Goal: Task Accomplishment & Management: Manage account settings

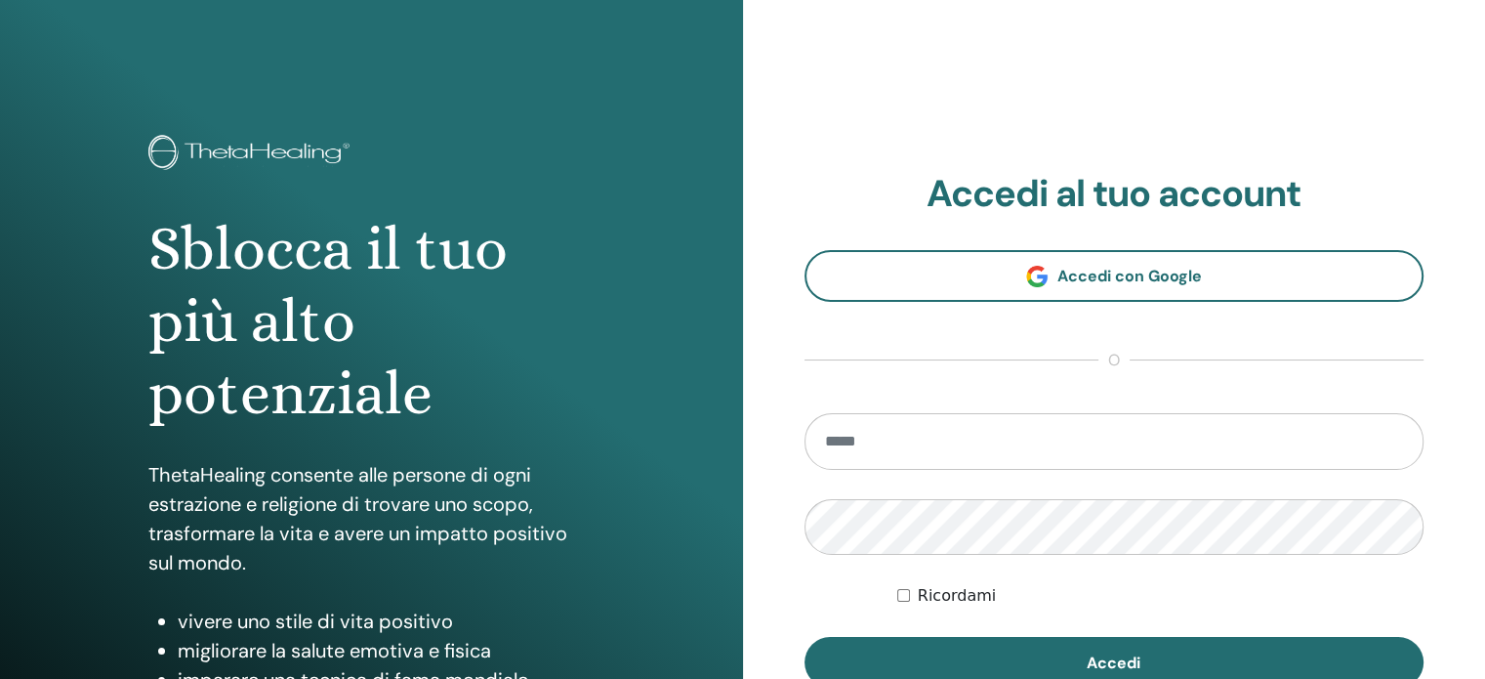
type input "**********"
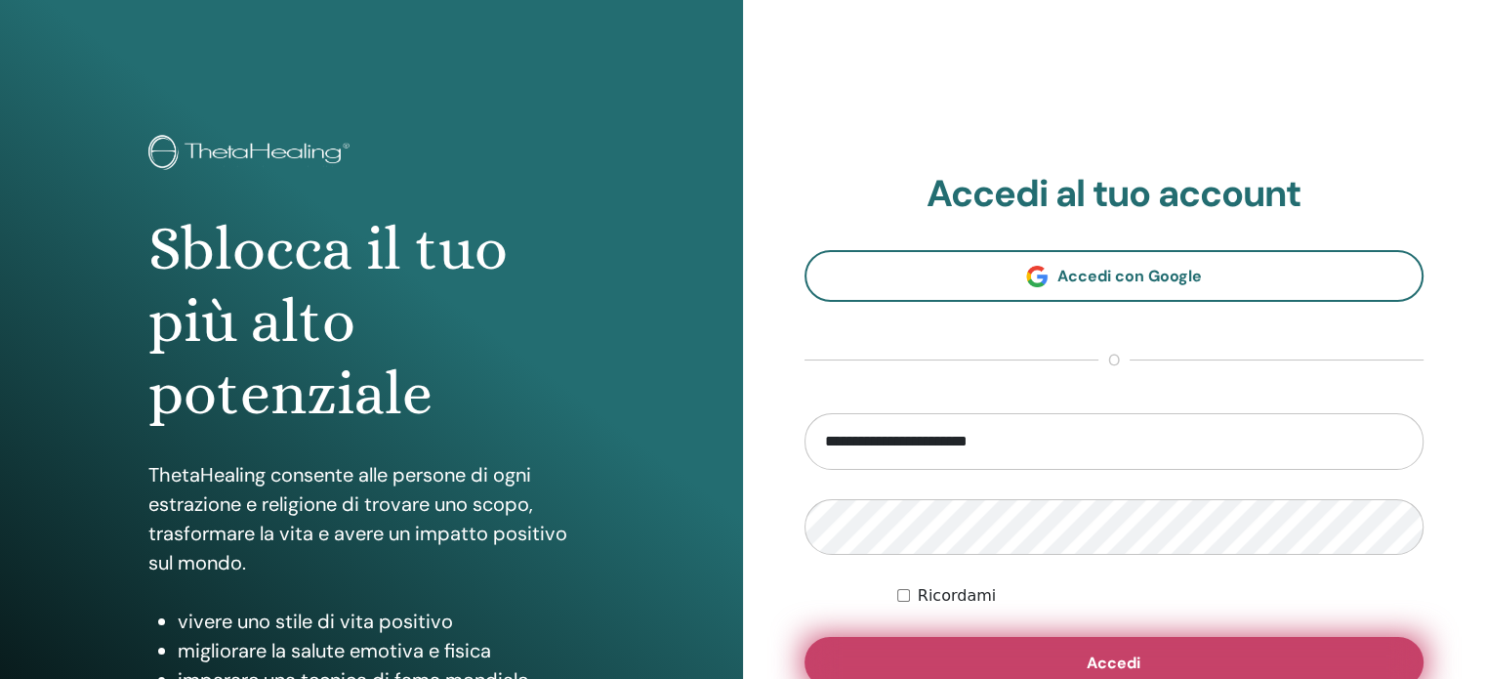
click at [1072, 650] on button "Accedi" at bounding box center [1114, 662] width 620 height 51
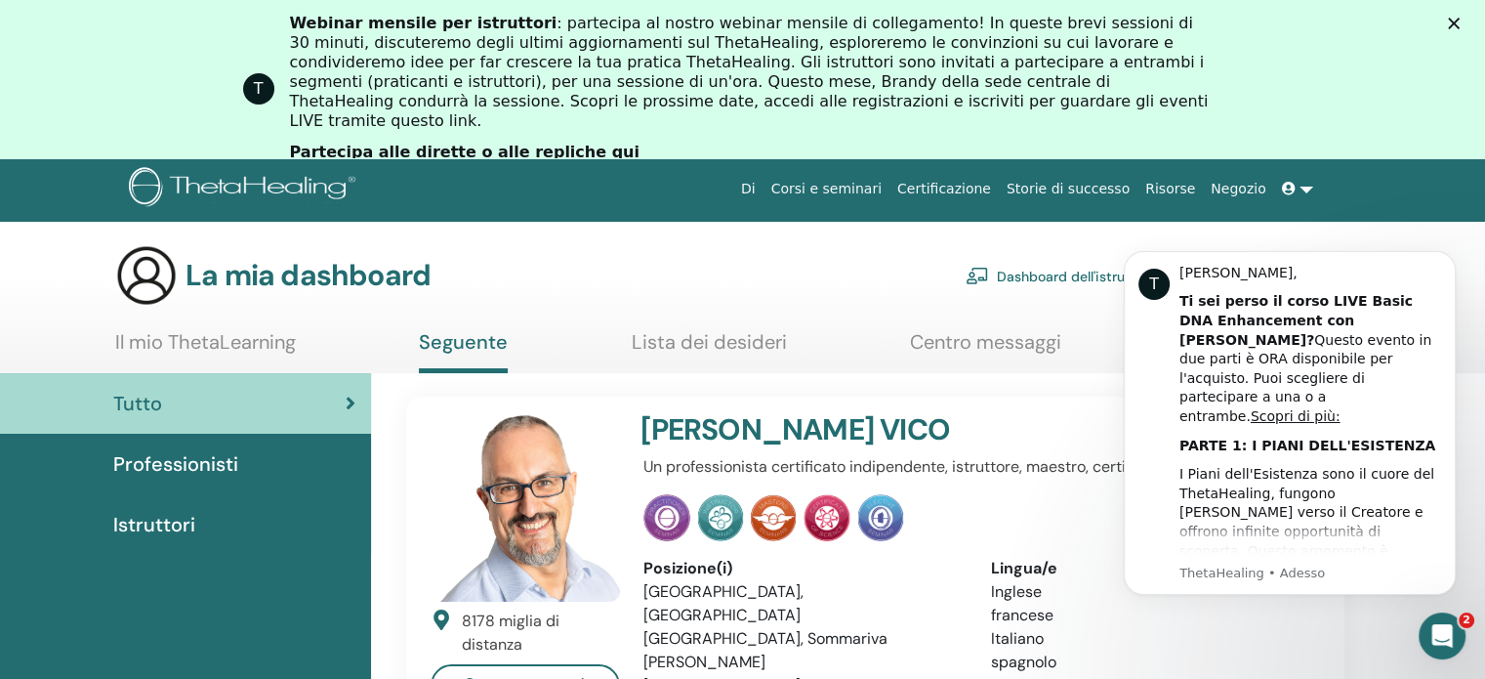
click at [164, 526] on font "Istruttori" at bounding box center [154, 524] width 82 height 25
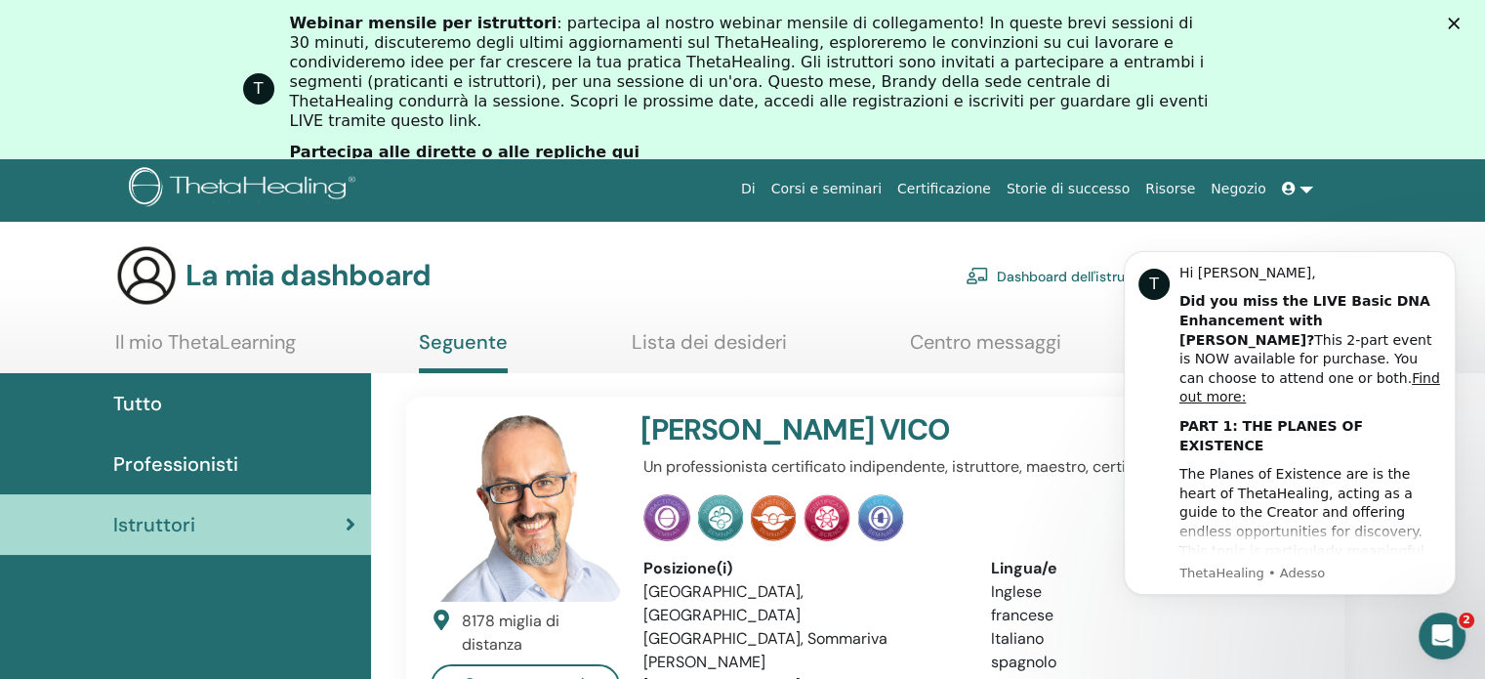
click at [971, 184] on font "Certificazione" at bounding box center [944, 189] width 94 height 16
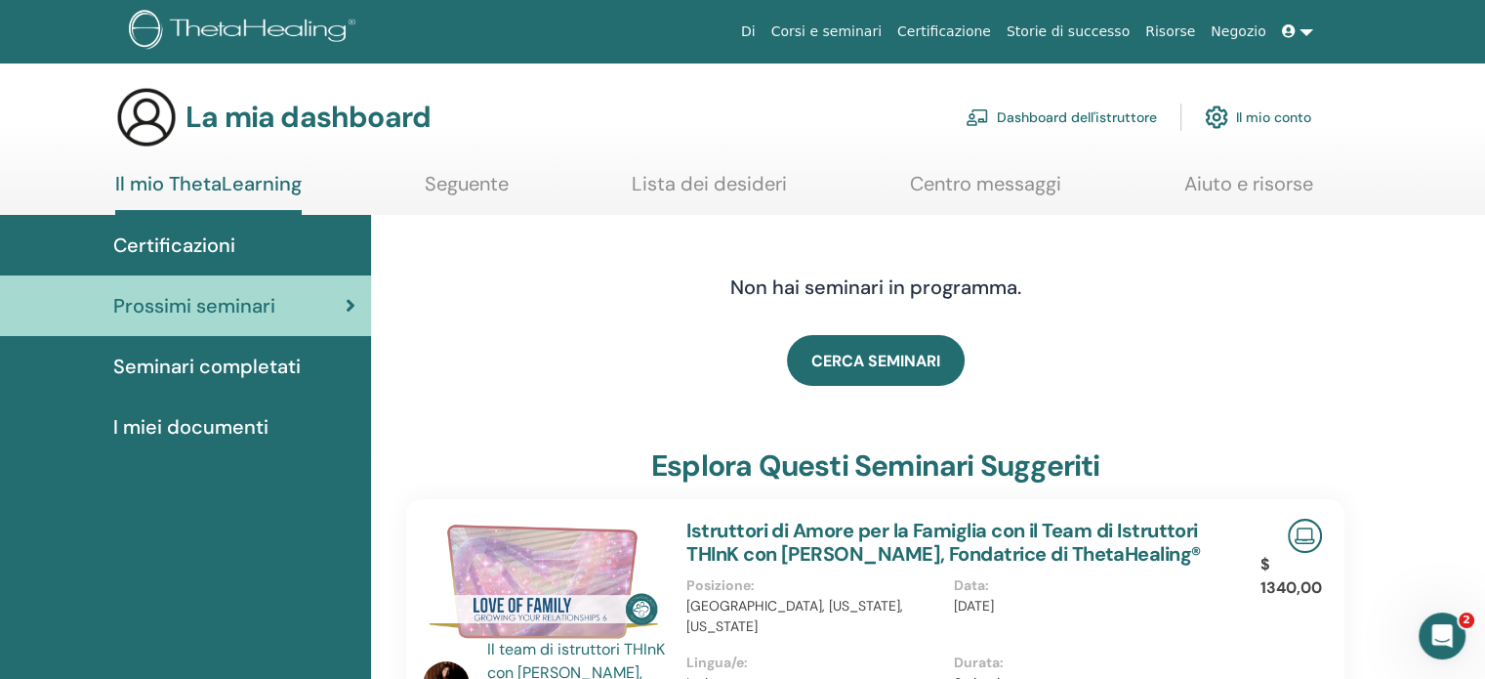
click at [165, 248] on font "Certificazioni" at bounding box center [174, 244] width 122 height 25
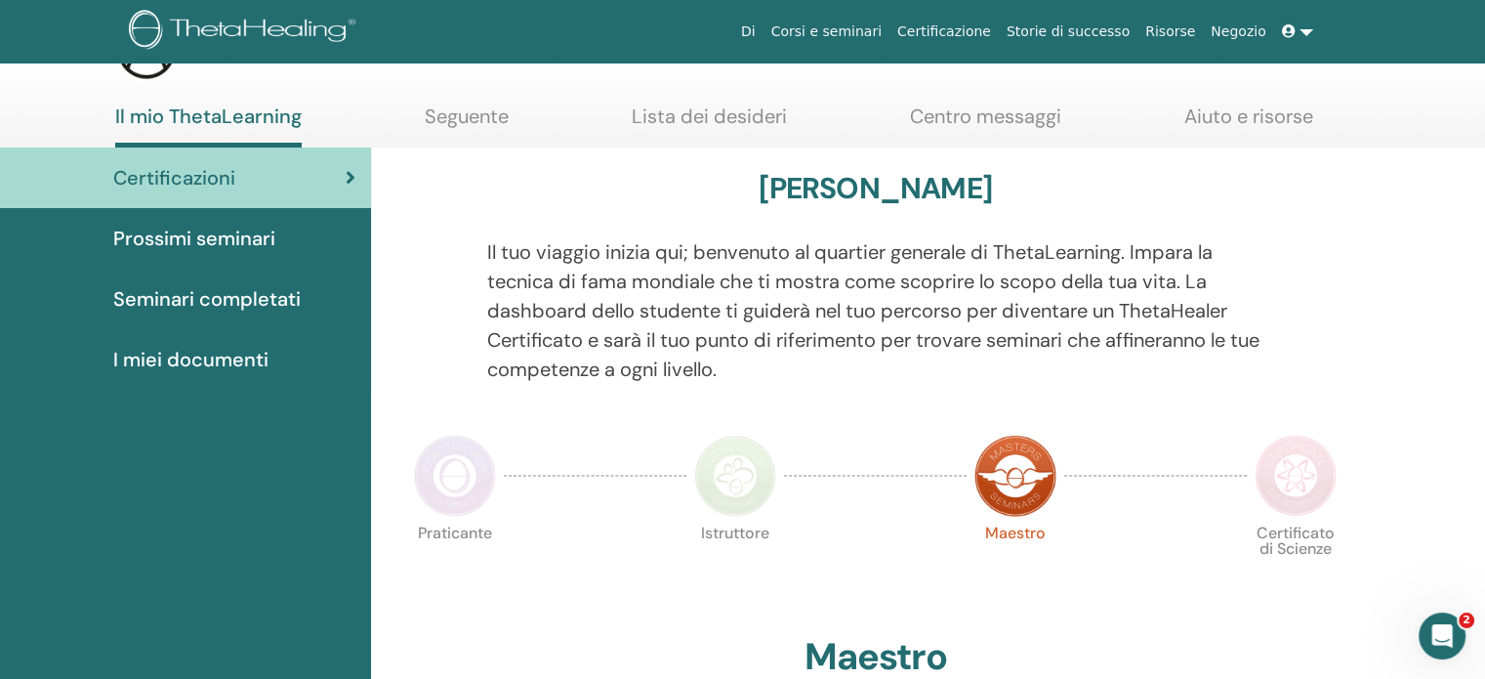
scroll to position [70, 0]
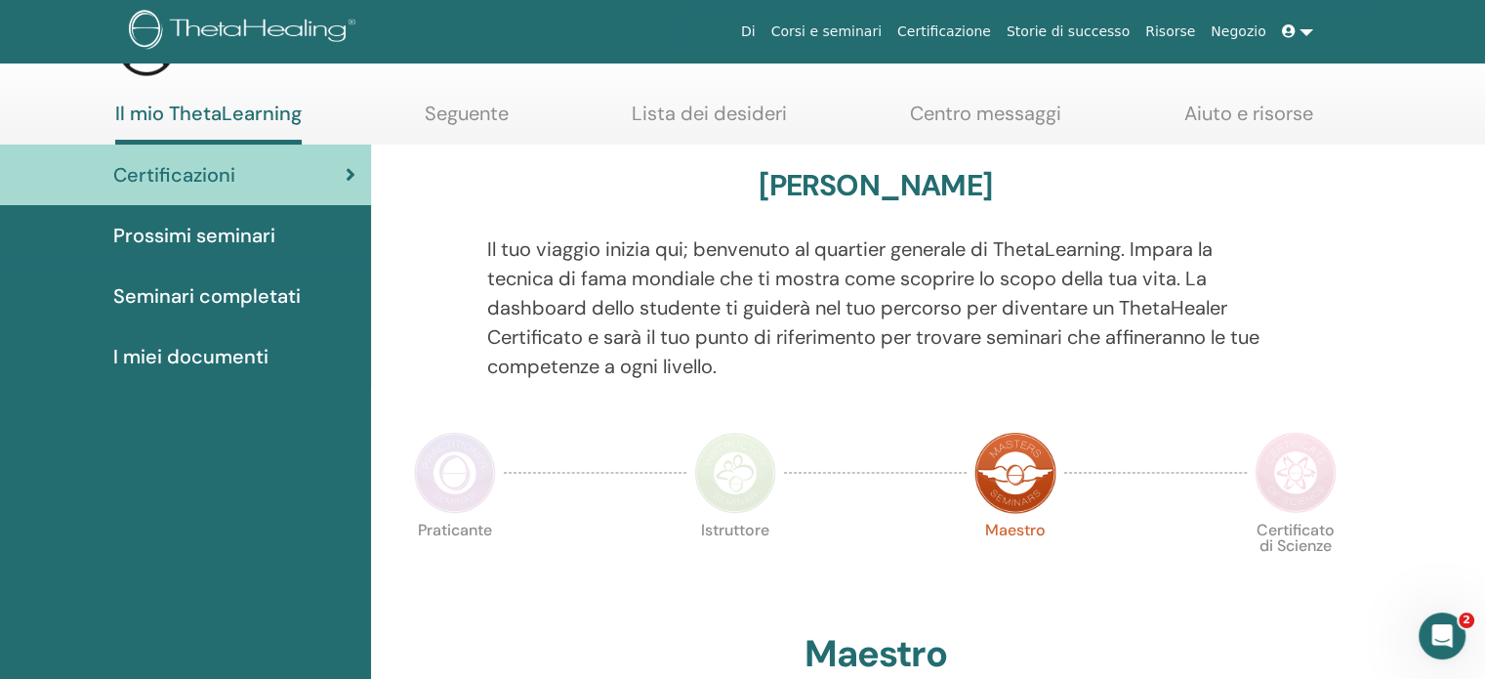
click at [251, 296] on font "Seminari completati" at bounding box center [206, 295] width 187 height 25
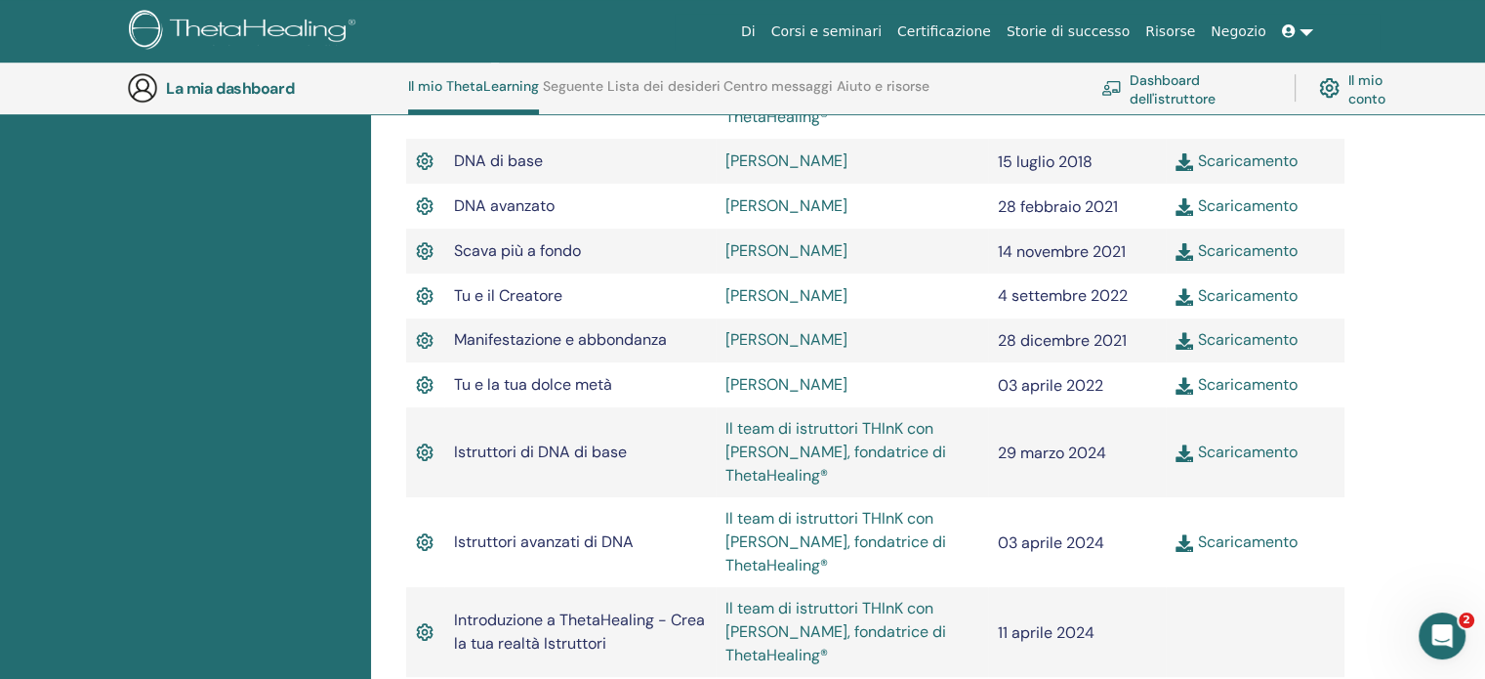
scroll to position [679, 0]
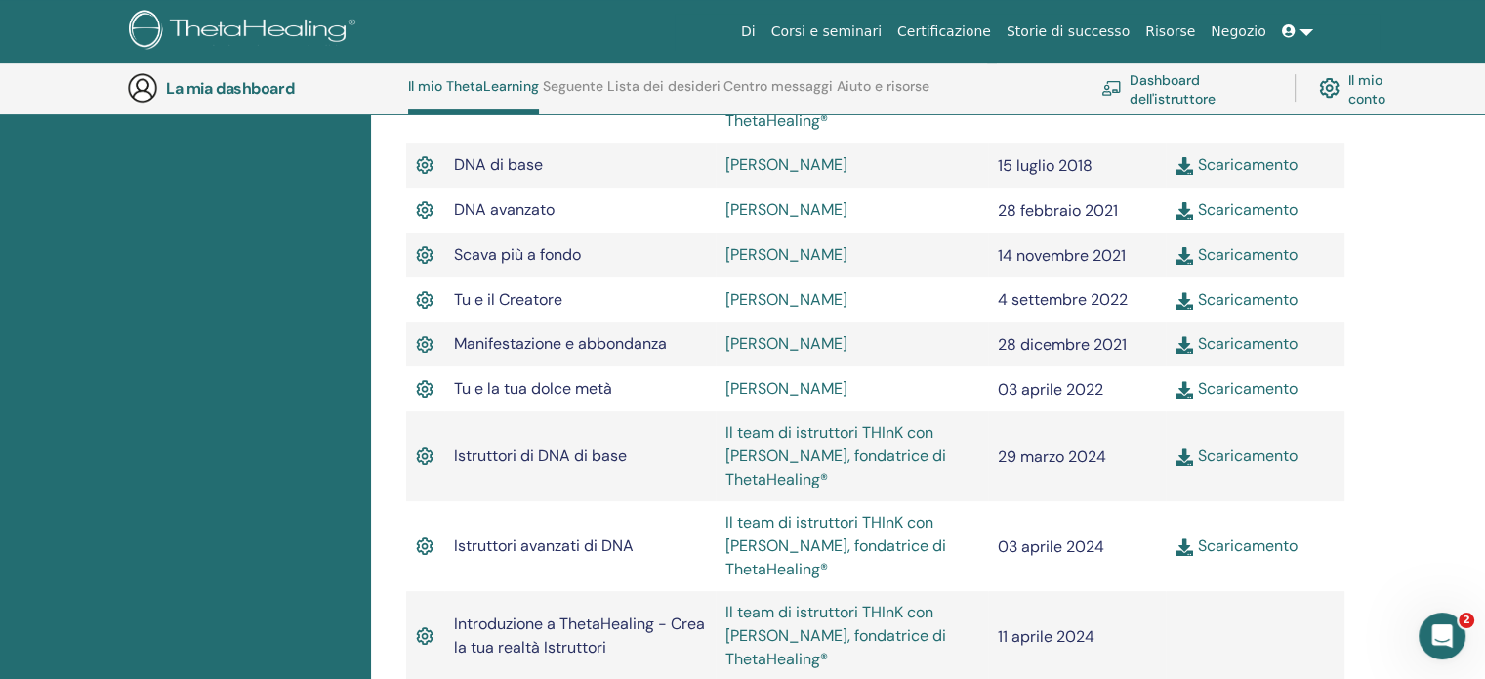
click at [1223, 460] on font "Scaricamento" at bounding box center [1247, 455] width 100 height 21
click at [1221, 550] on font "Scaricamento" at bounding box center [1247, 545] width 100 height 21
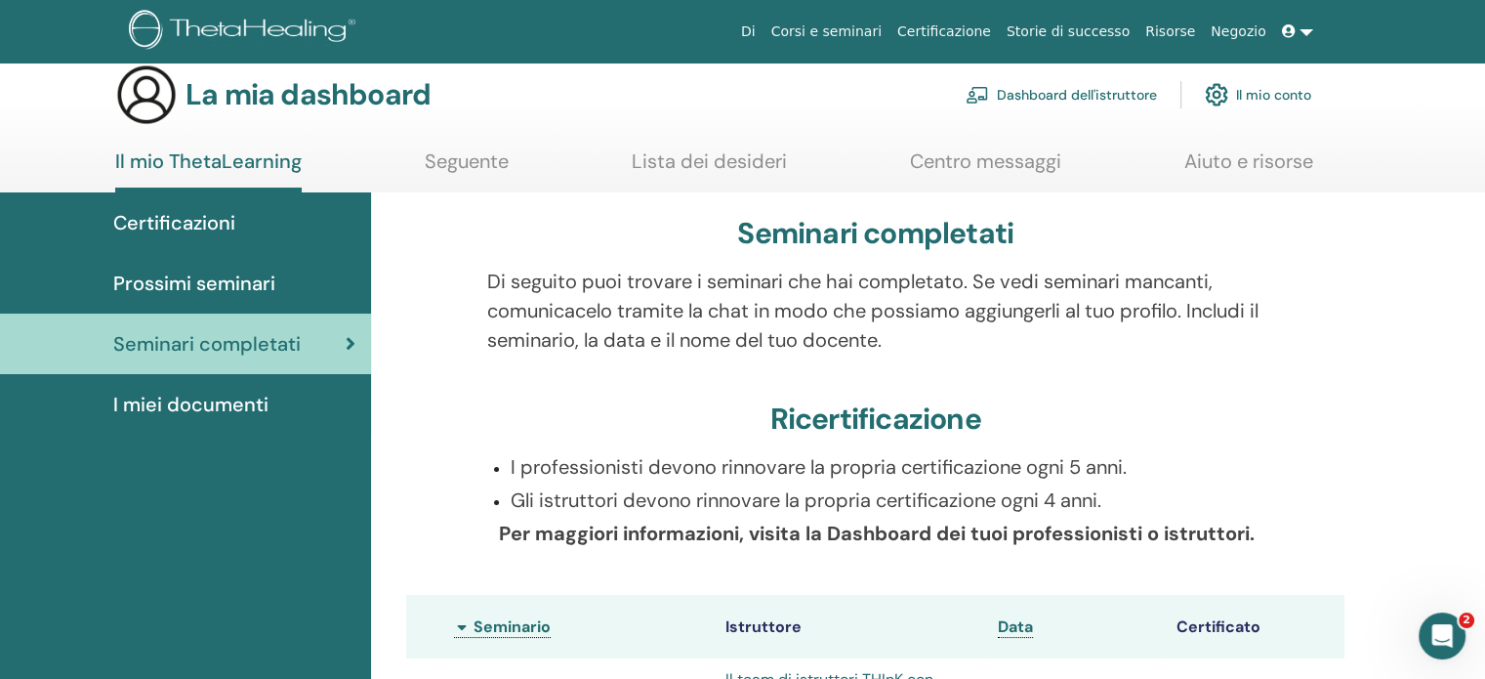
scroll to position [20, 0]
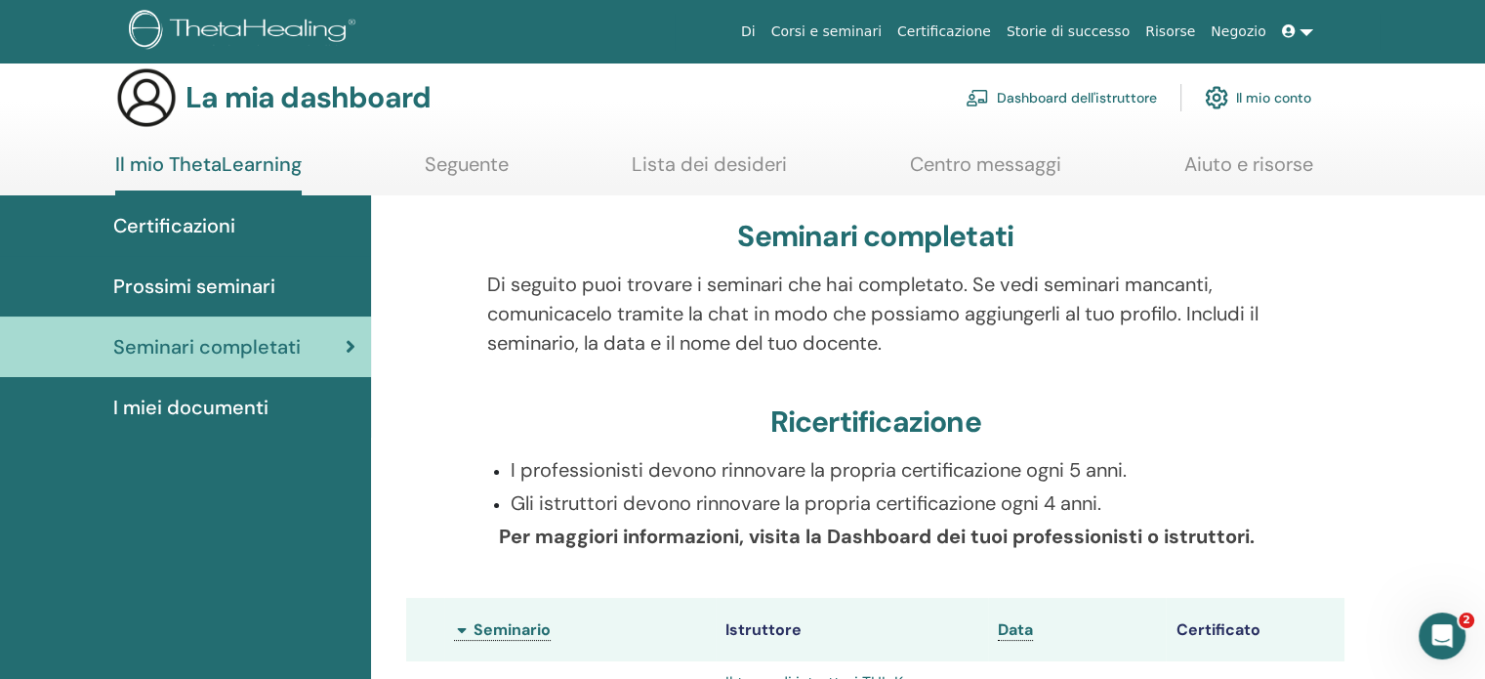
click at [1053, 97] on font "Dashboard dell'istruttore" at bounding box center [1077, 99] width 160 height 18
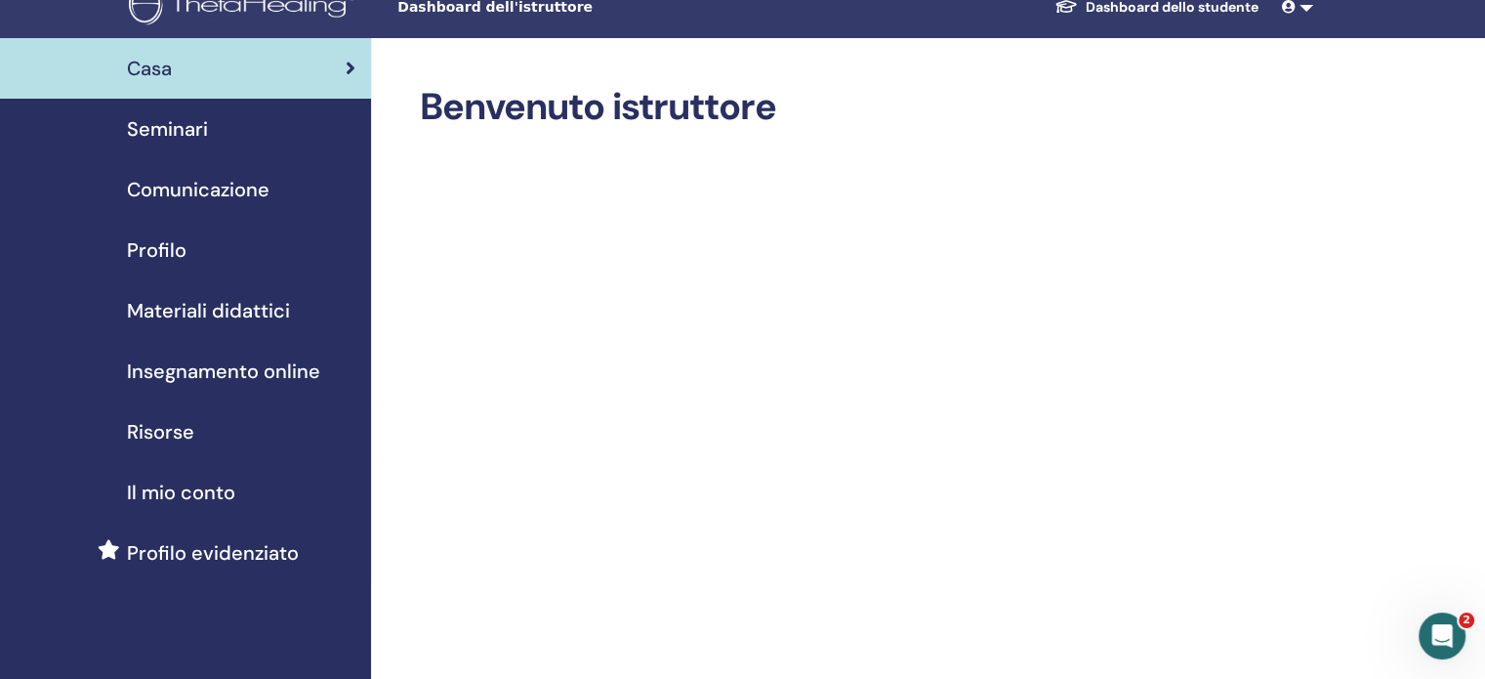
scroll to position [28, 0]
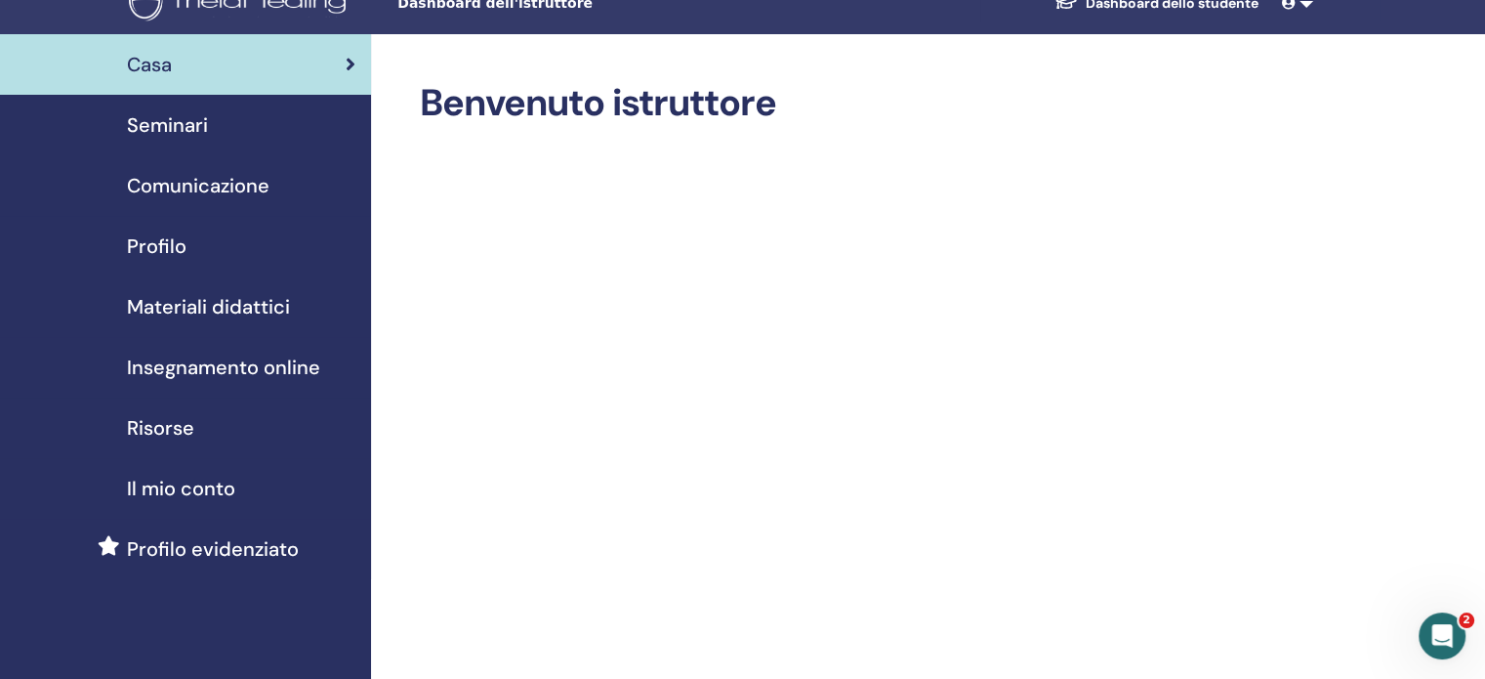
click at [207, 122] on font "Seminari" at bounding box center [167, 124] width 81 height 25
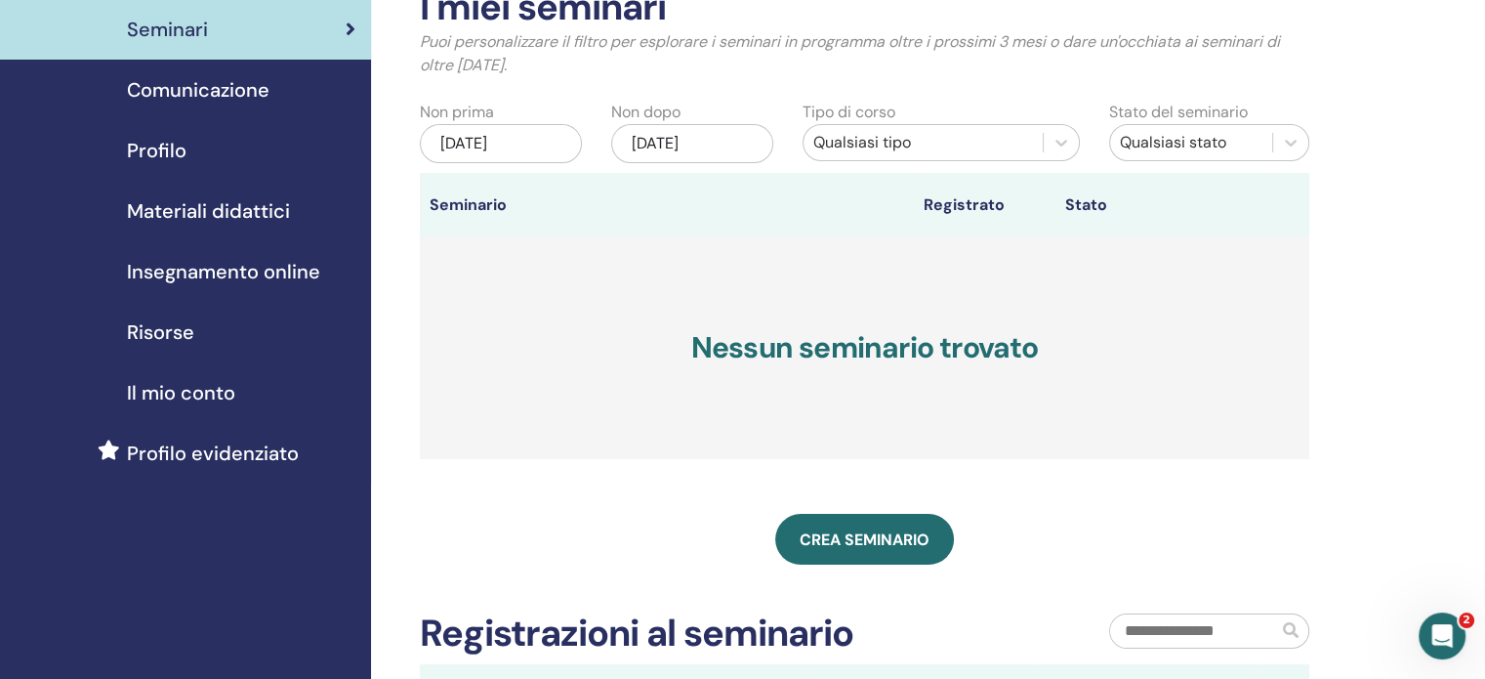
scroll to position [118, 0]
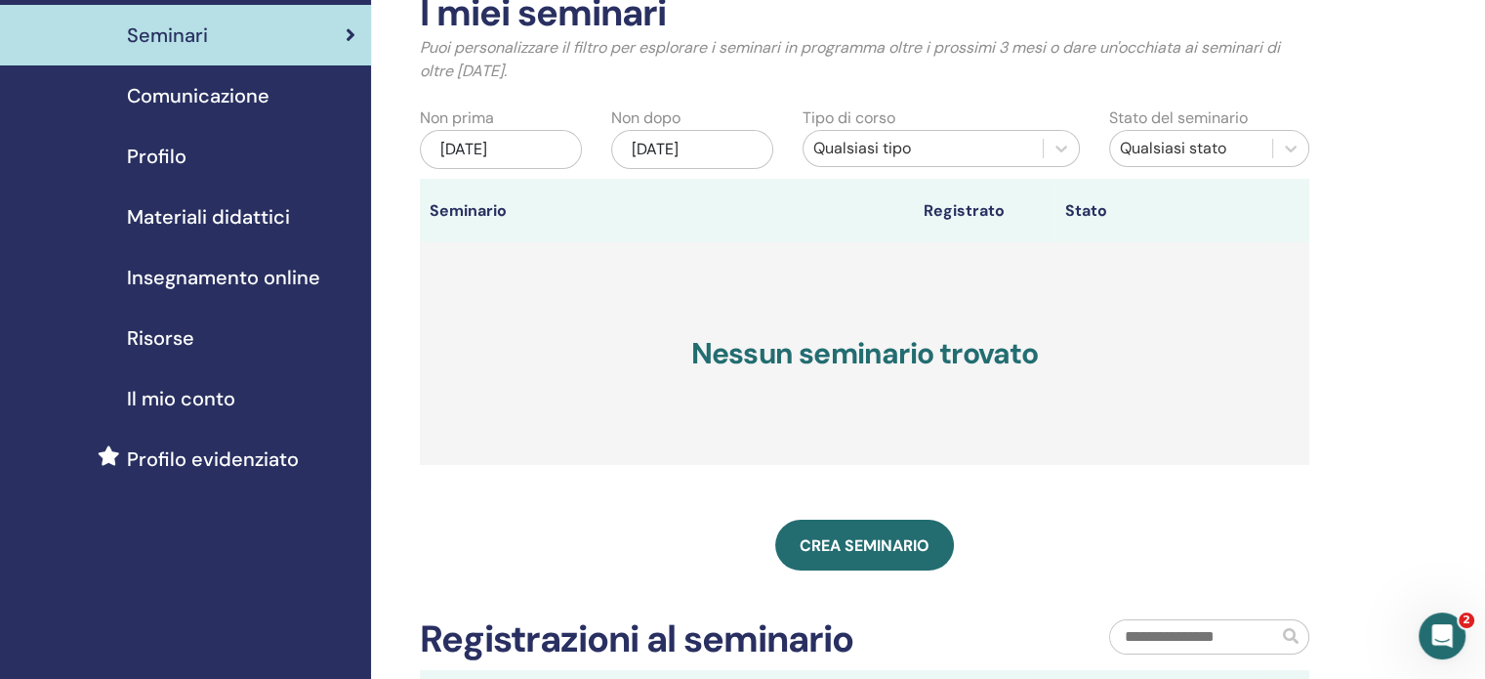
click at [171, 154] on font "Profilo" at bounding box center [157, 156] width 60 height 25
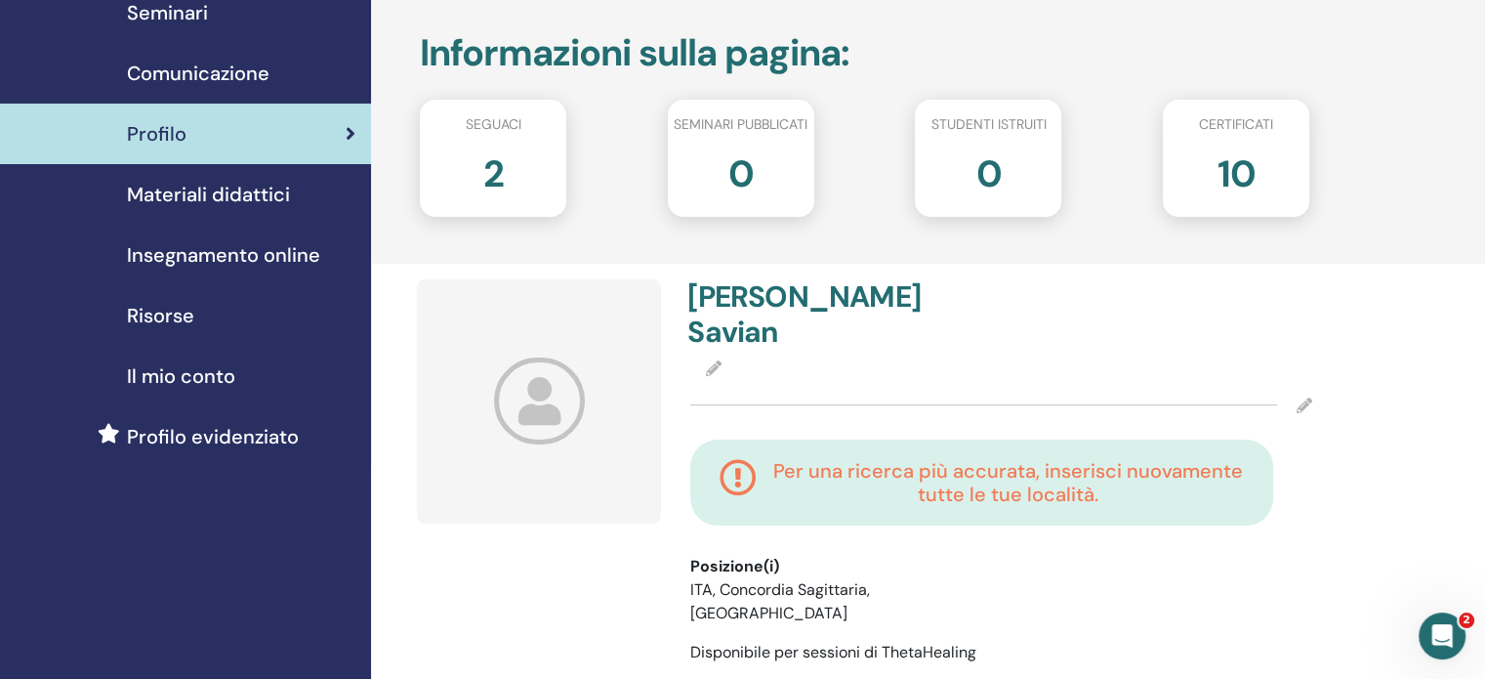
scroll to position [132, 0]
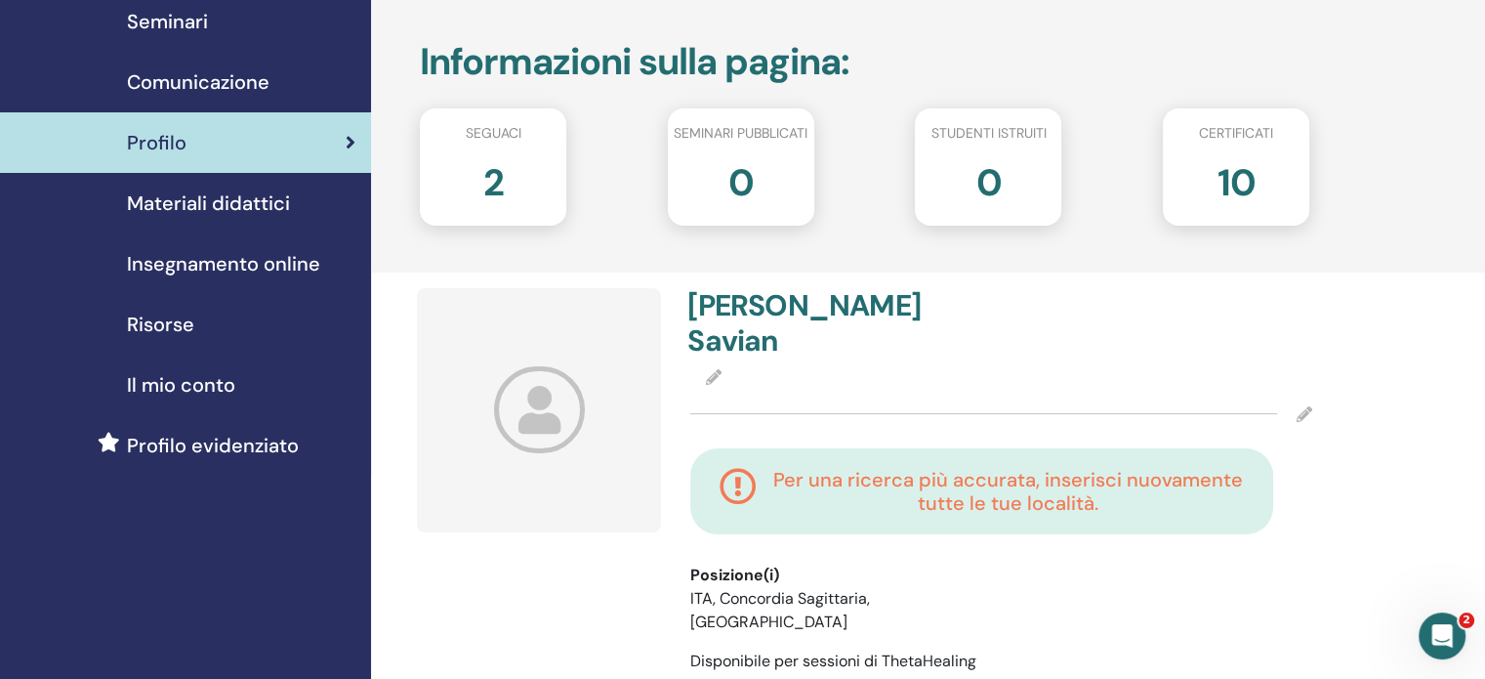
click at [543, 416] on icon at bounding box center [539, 409] width 91 height 87
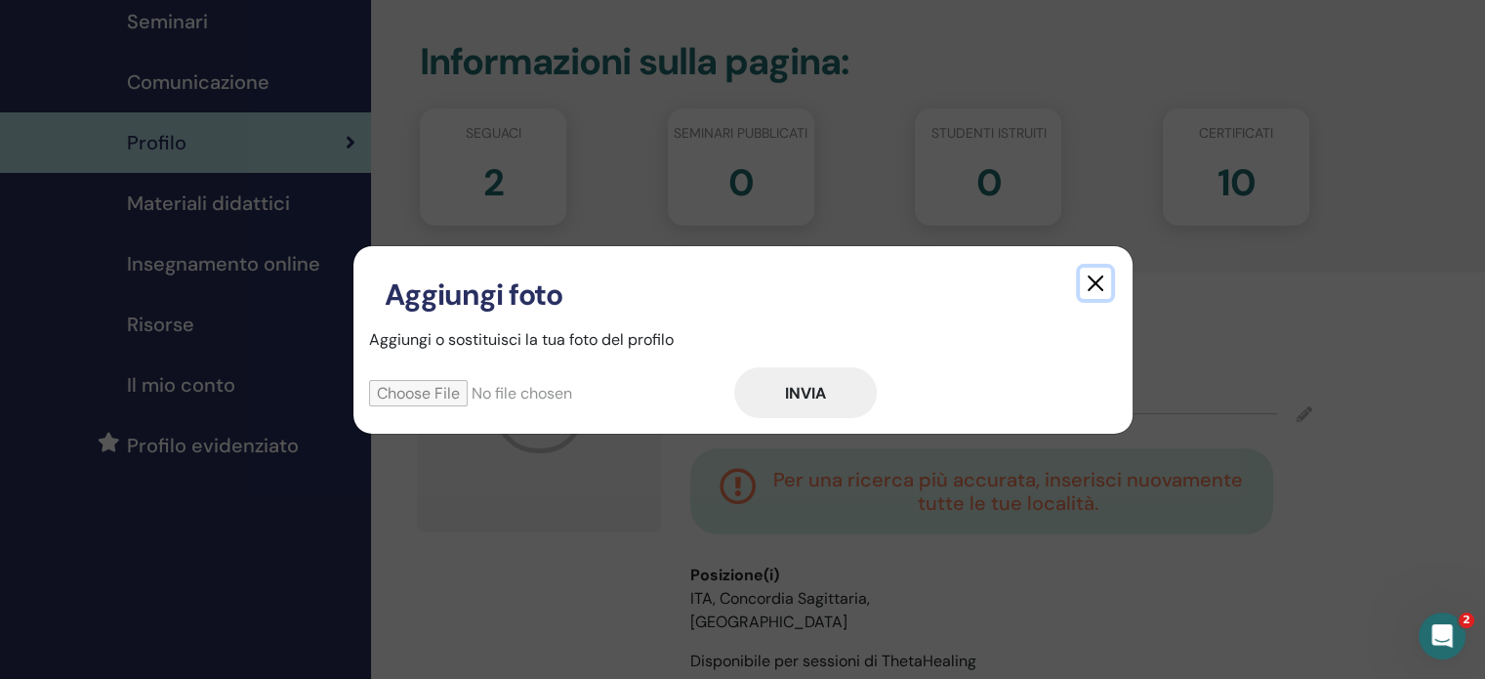
click at [1092, 282] on button "button" at bounding box center [1095, 283] width 31 height 31
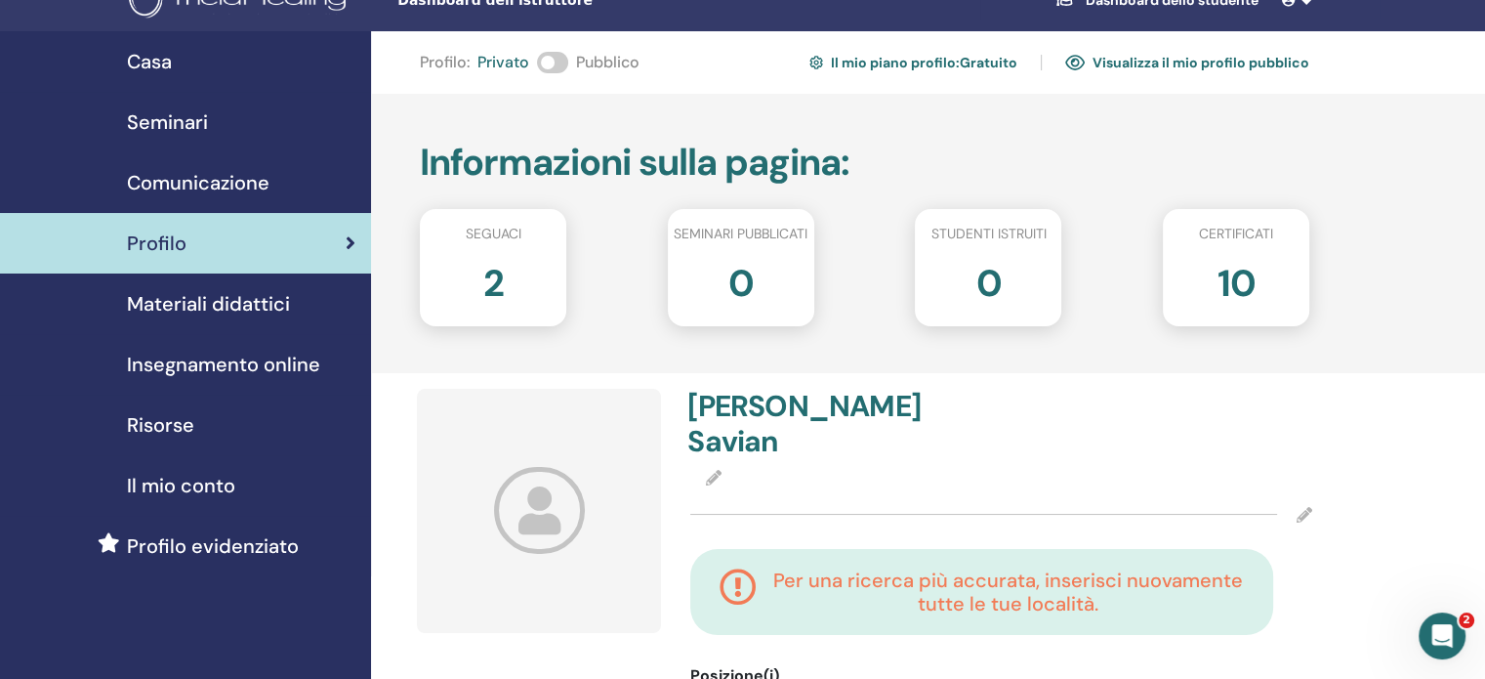
scroll to position [0, 0]
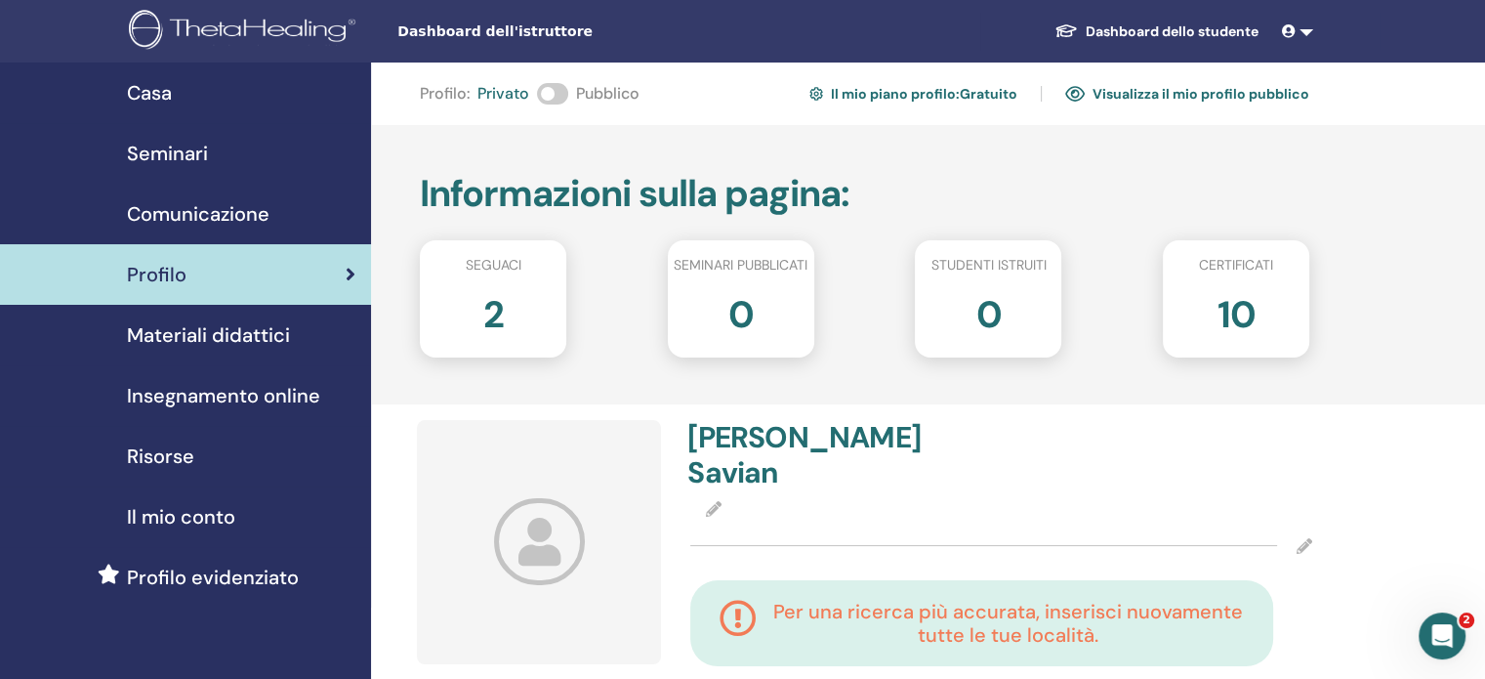
click at [711, 501] on icon at bounding box center [714, 509] width 16 height 16
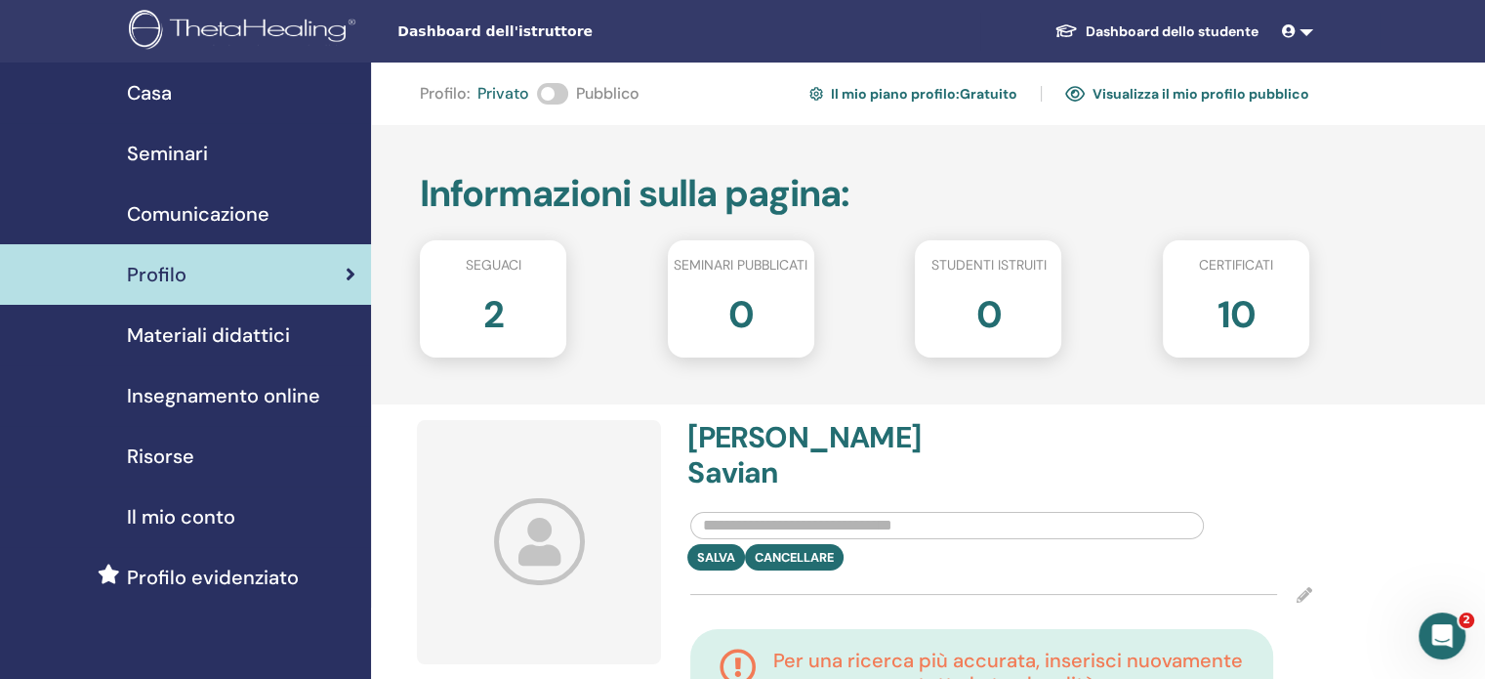
click at [722, 512] on input "text" at bounding box center [947, 525] width 514 height 27
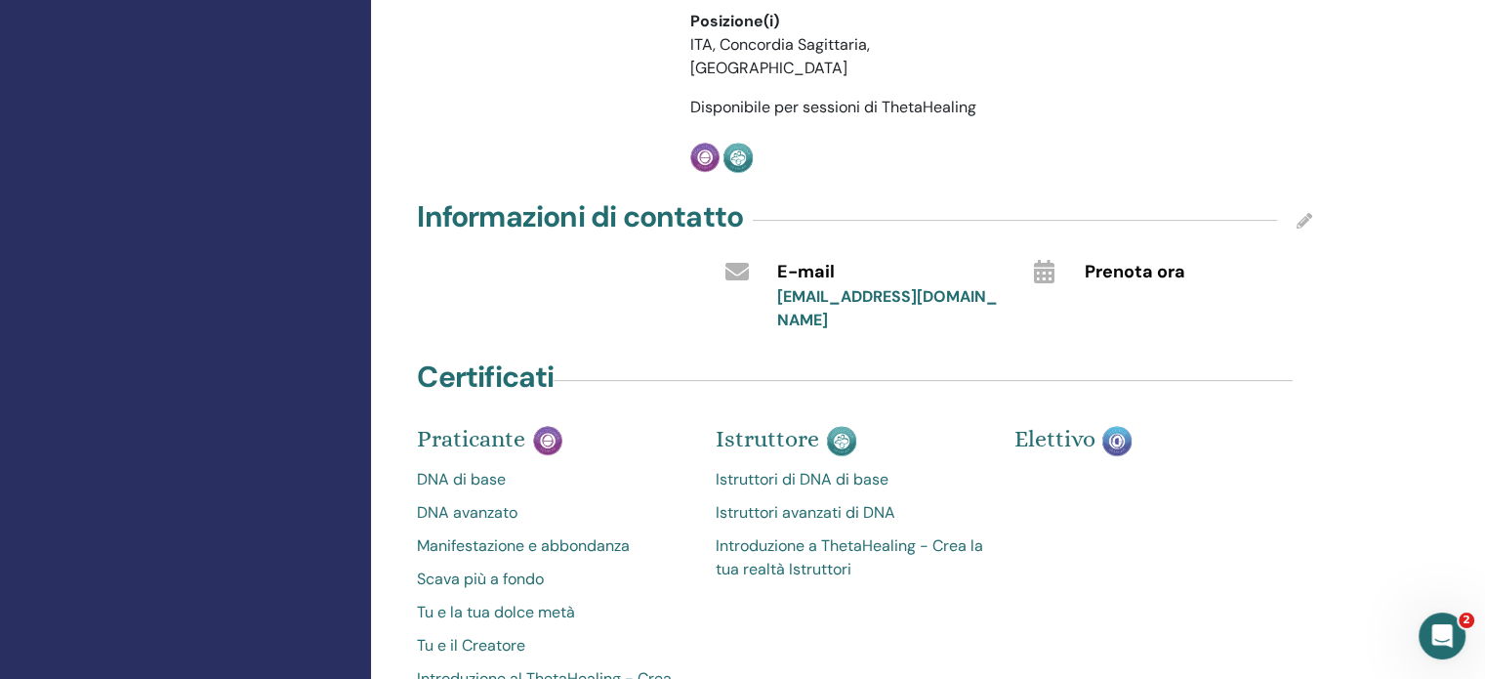
scroll to position [740, 0]
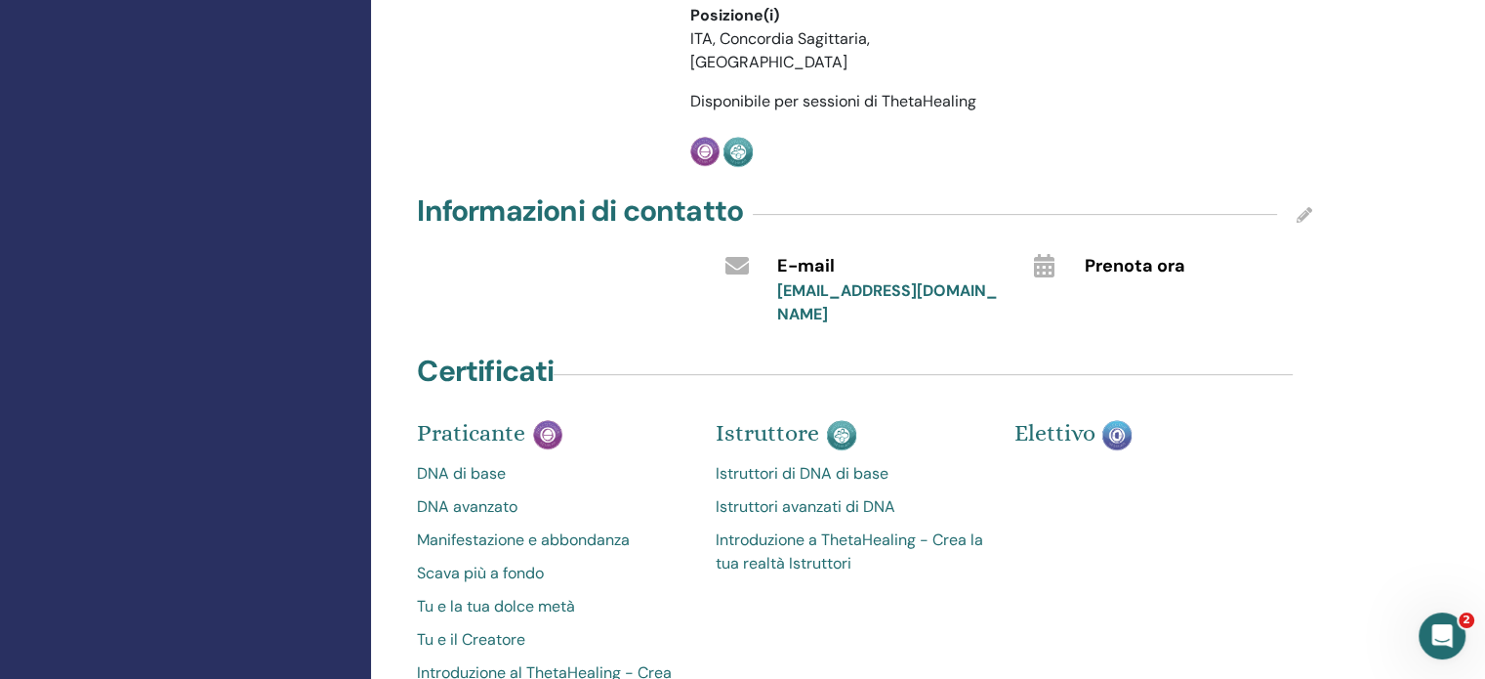
click at [748, 463] on font "Istruttori di DNA di base" at bounding box center [802, 473] width 173 height 21
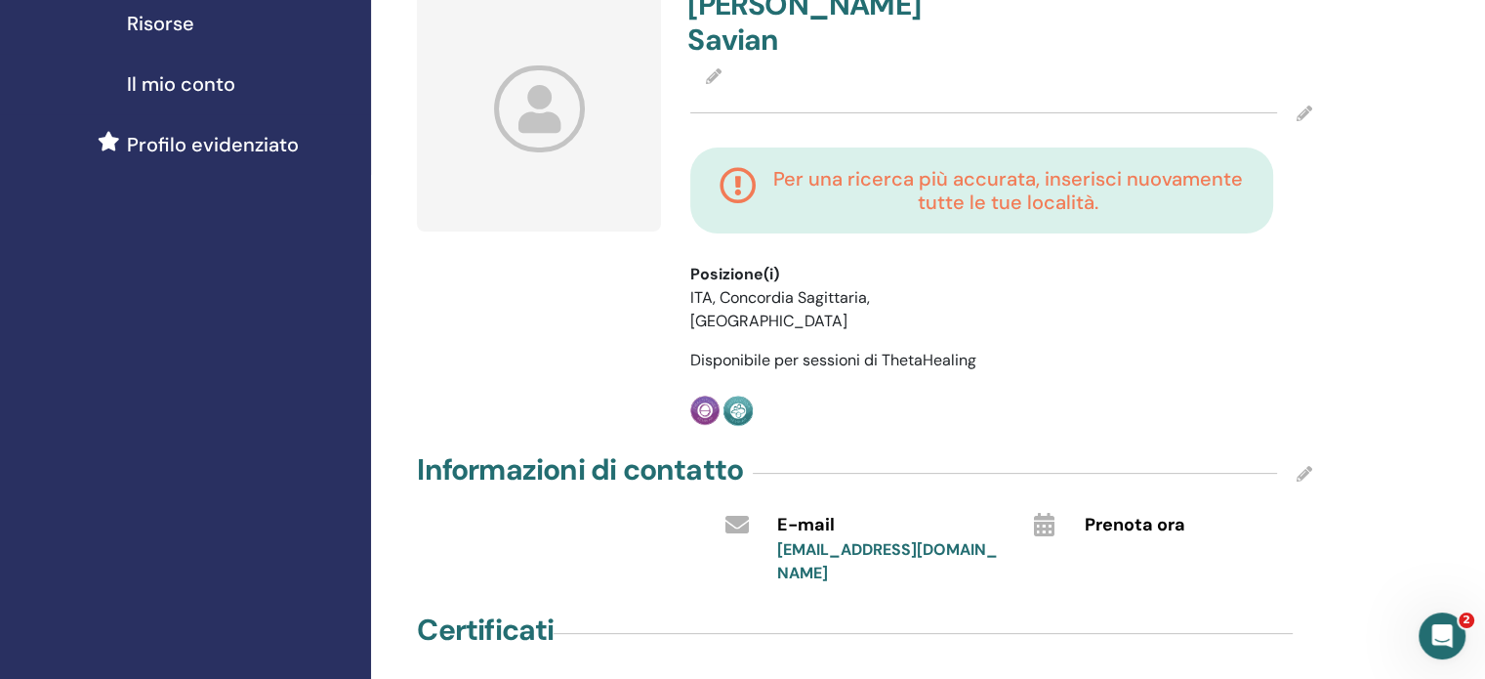
scroll to position [422, 0]
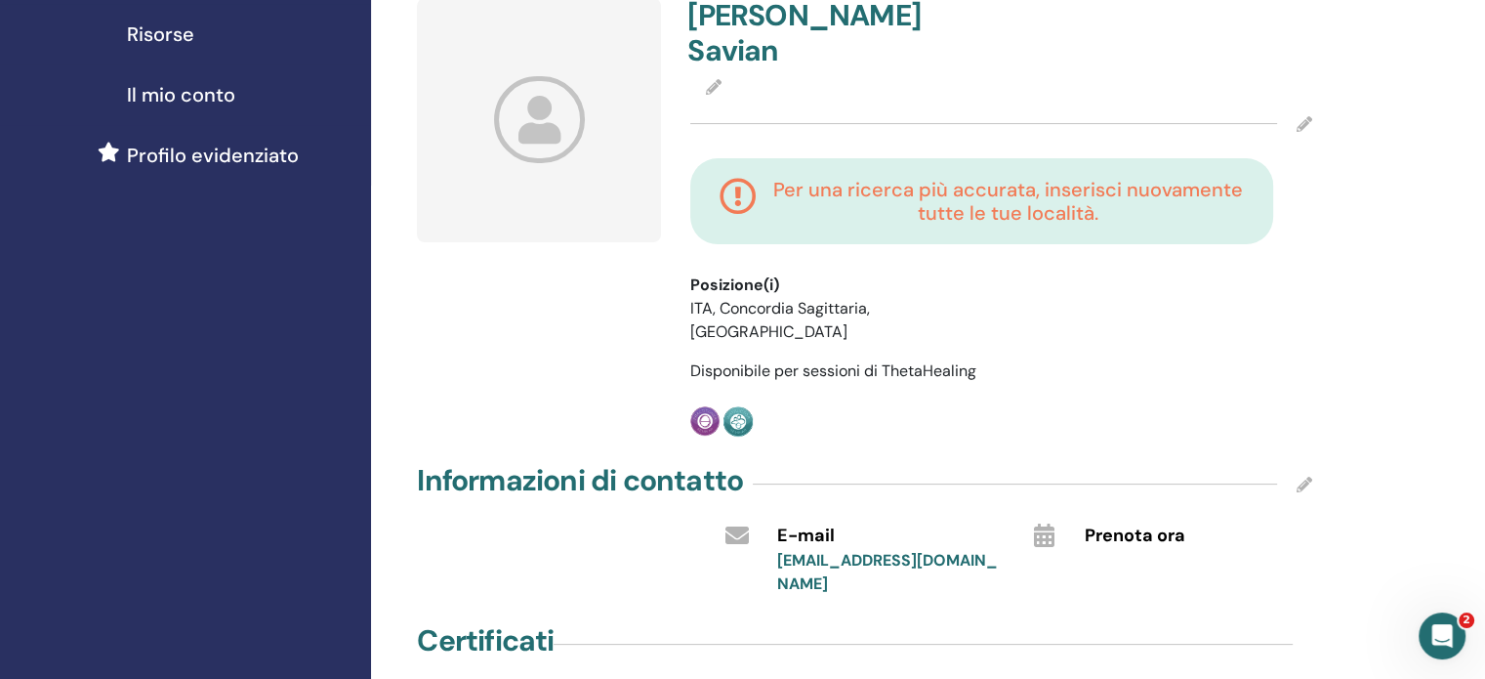
click at [1300, 476] on icon at bounding box center [1305, 484] width 16 height 16
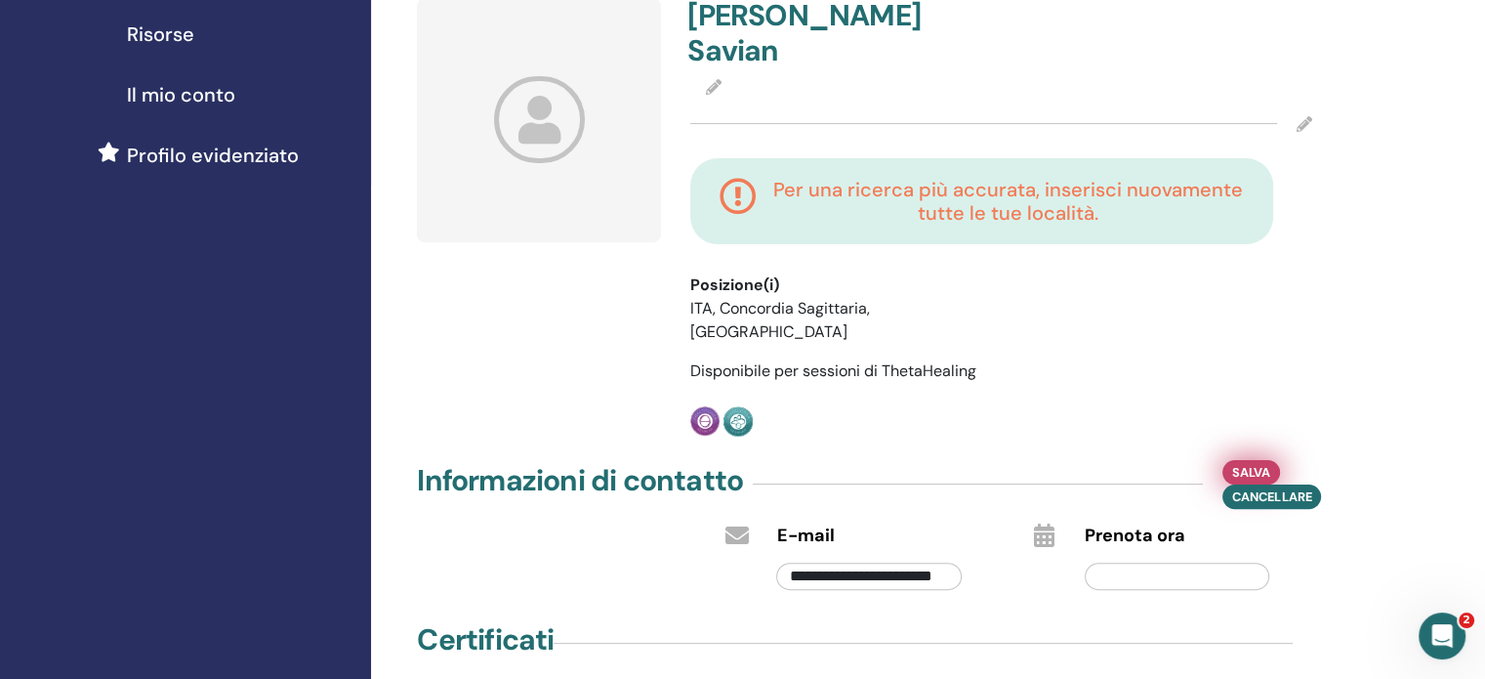
click at [1255, 464] on font "Salva" at bounding box center [1251, 472] width 38 height 17
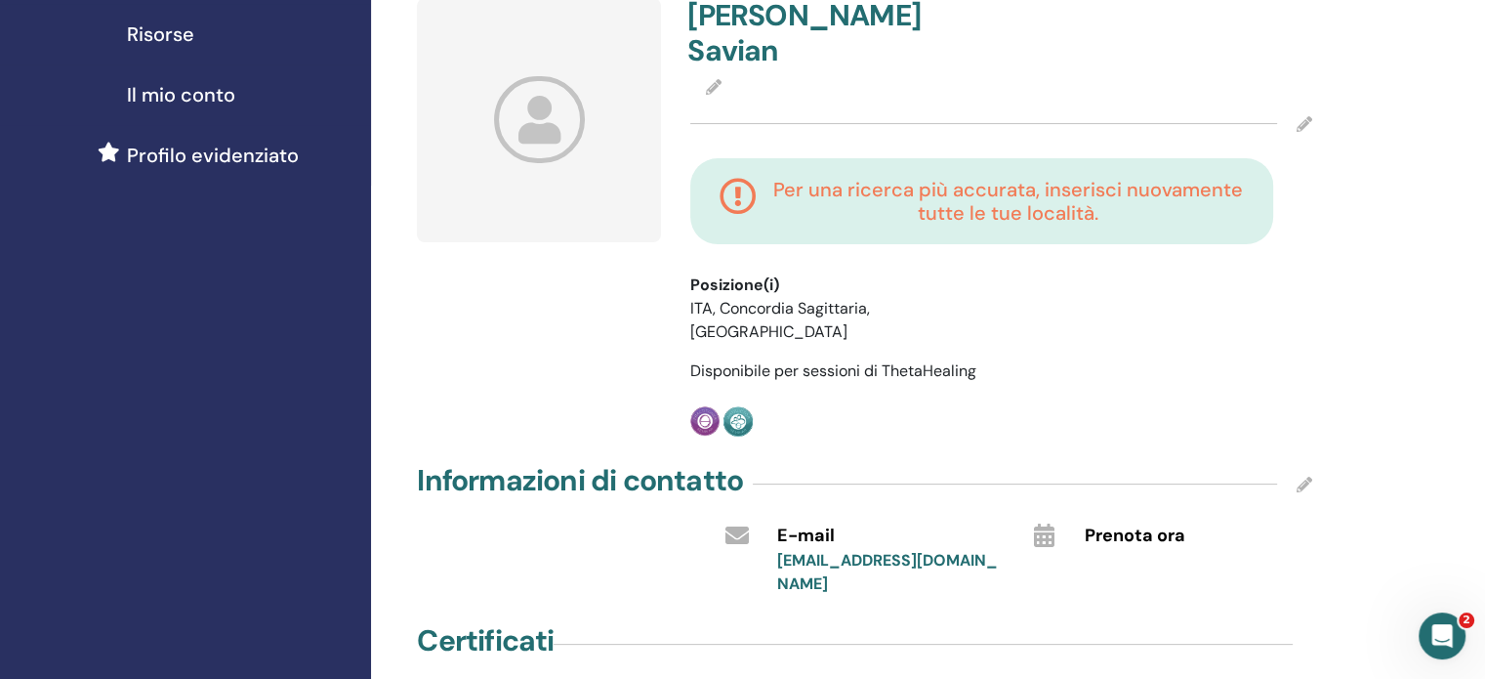
click at [1306, 116] on icon at bounding box center [1305, 124] width 16 height 16
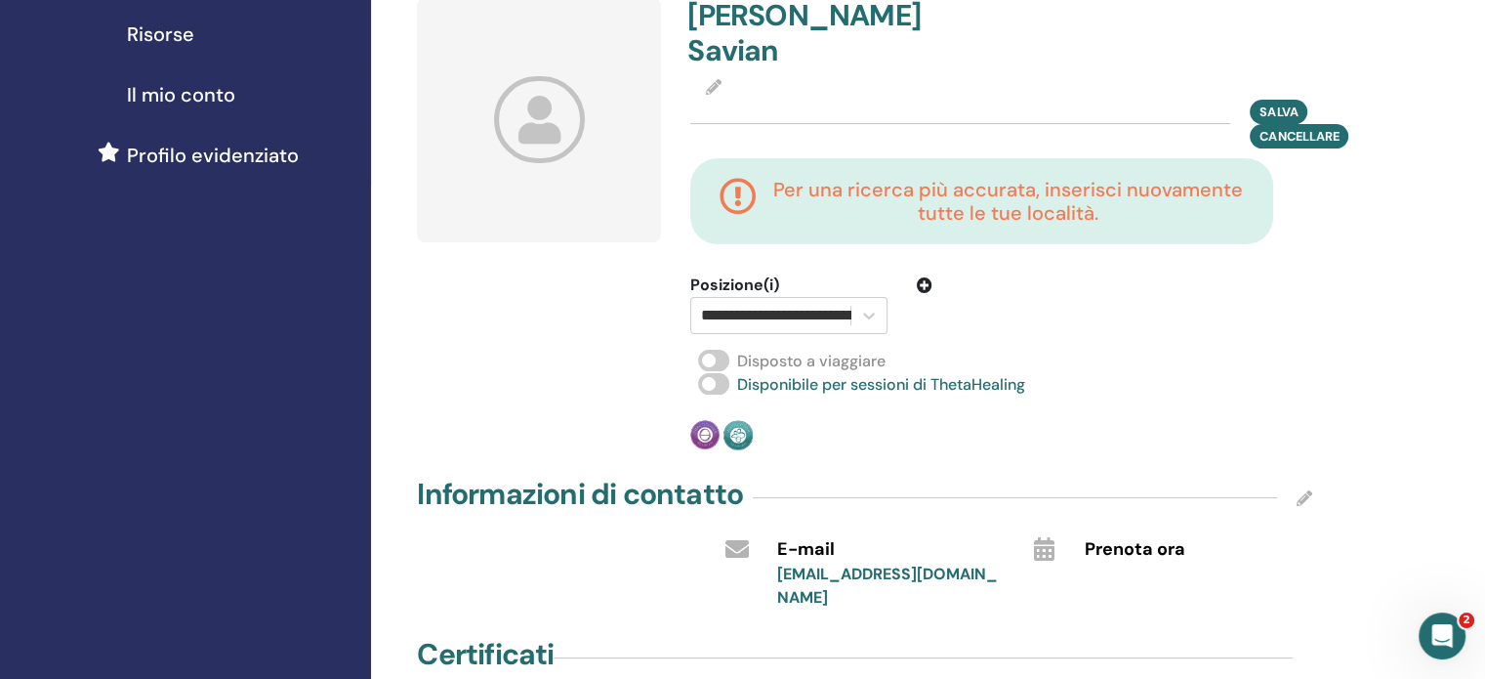
click at [926, 277] on icon at bounding box center [925, 285] width 16 height 16
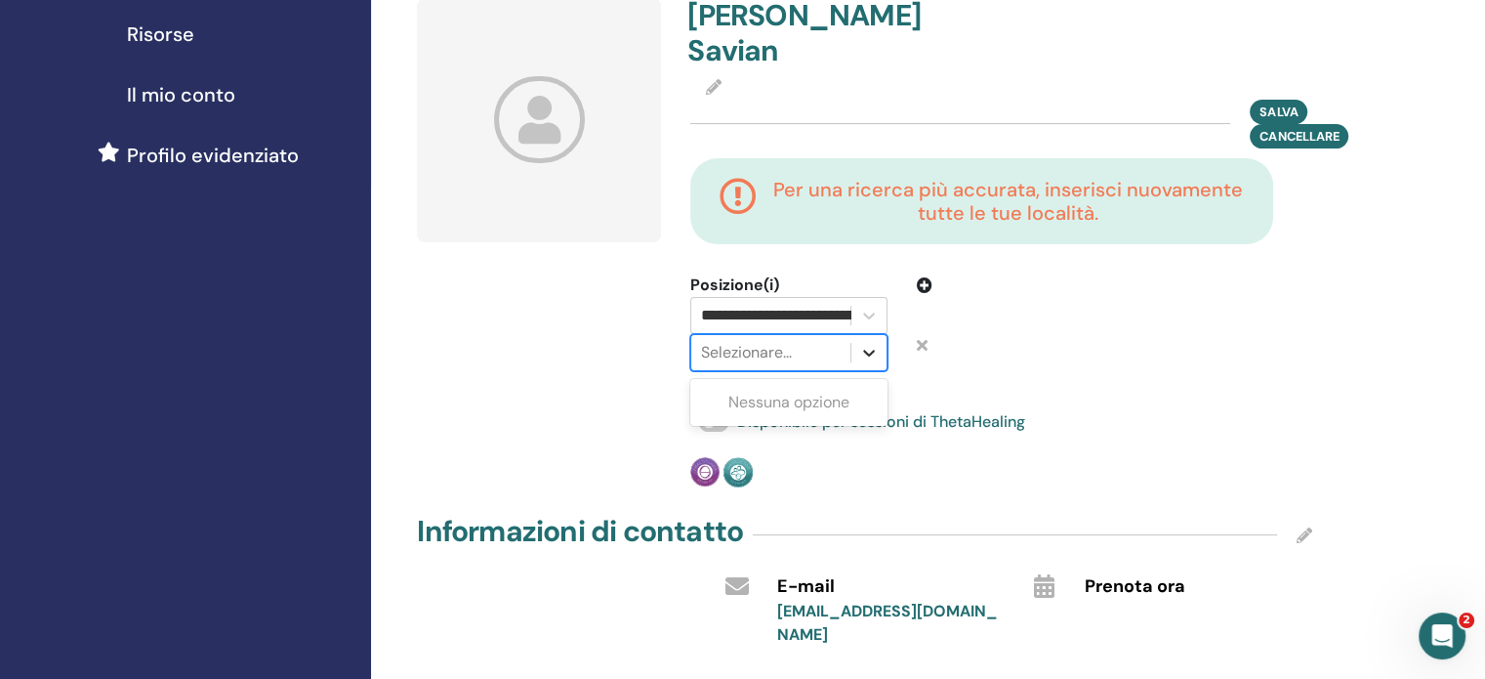
click at [871, 343] on icon at bounding box center [869, 353] width 20 height 20
click at [1022, 321] on div at bounding box center [1082, 322] width 271 height 98
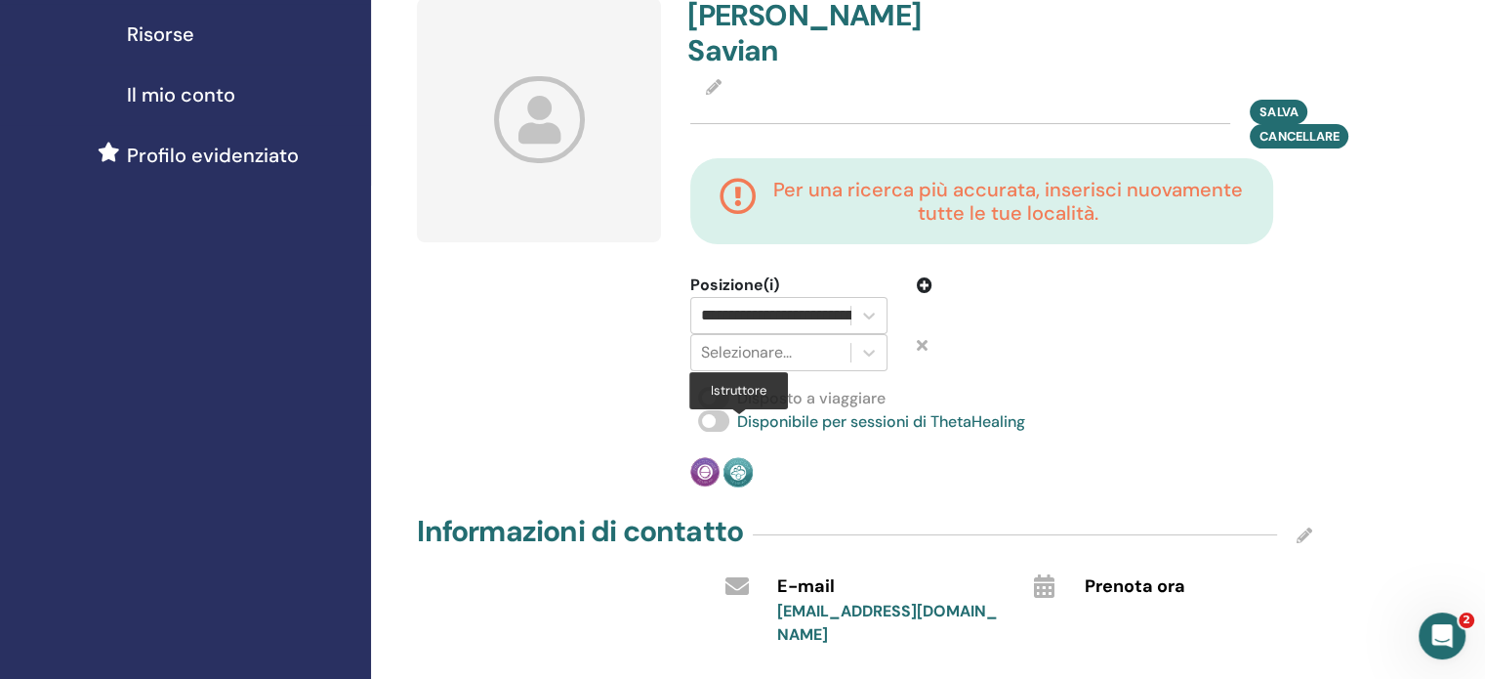
click at [736, 457] on img at bounding box center [737, 472] width 29 height 30
click at [871, 350] on icon at bounding box center [869, 353] width 12 height 7
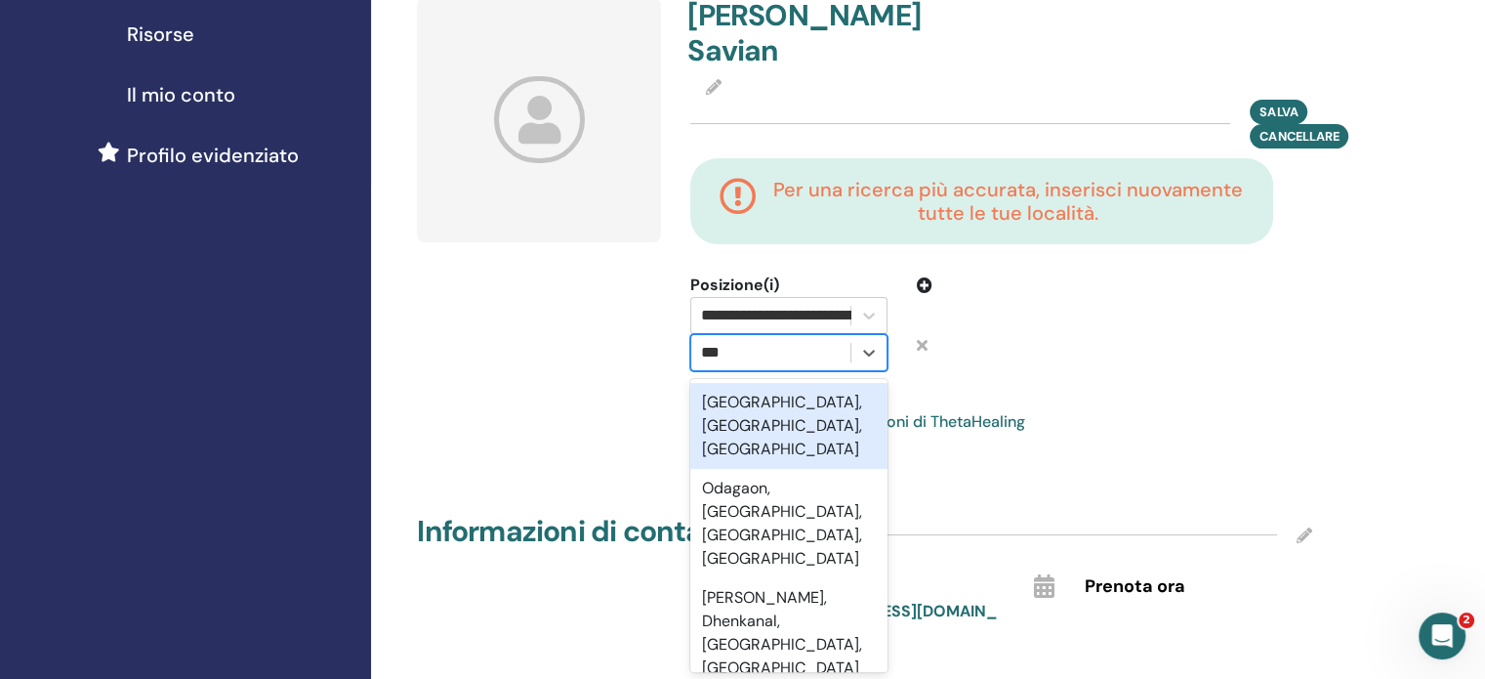
type input "****"
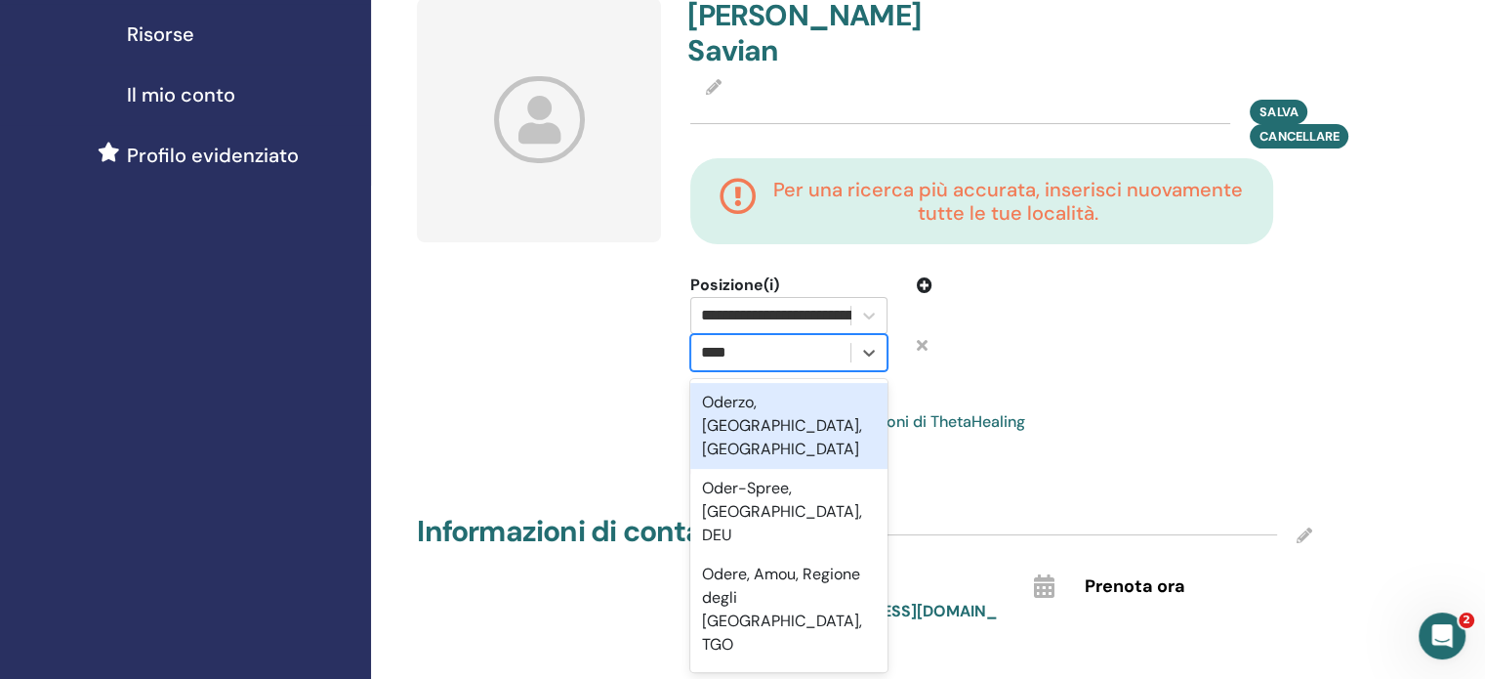
click at [778, 391] on font "Oderzo, Treviso, ITA" at bounding box center [782, 424] width 160 height 67
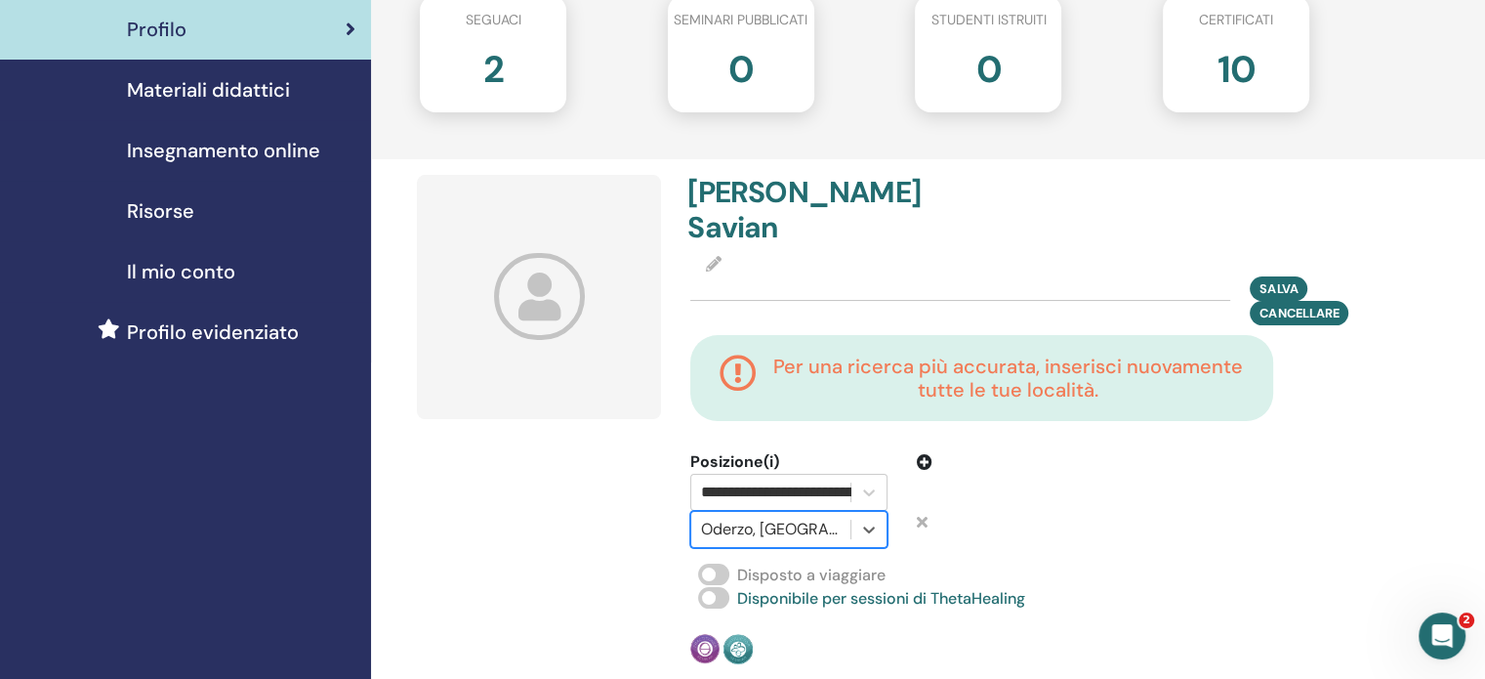
scroll to position [240, 0]
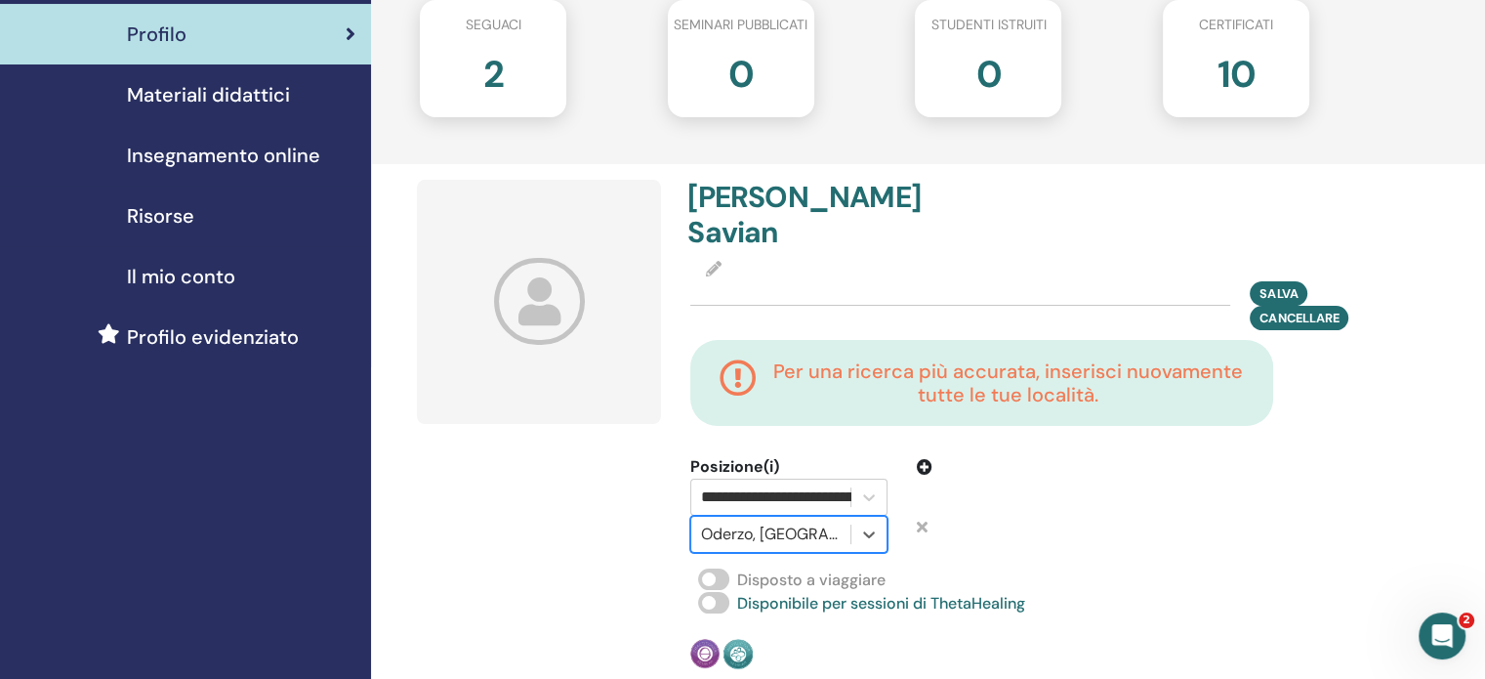
click at [553, 288] on icon at bounding box center [539, 301] width 91 height 87
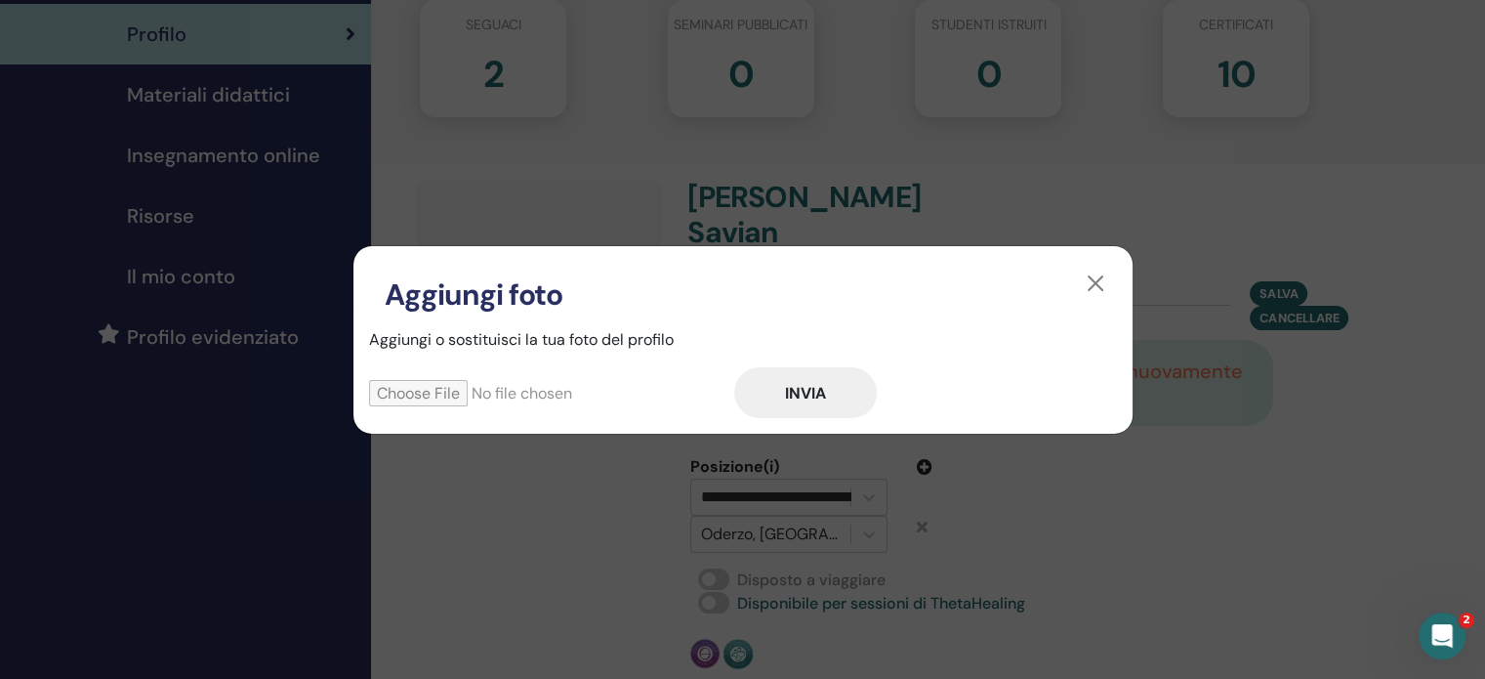
click at [430, 385] on input "file" at bounding box center [551, 393] width 365 height 26
click at [1090, 287] on button "button" at bounding box center [1095, 283] width 31 height 31
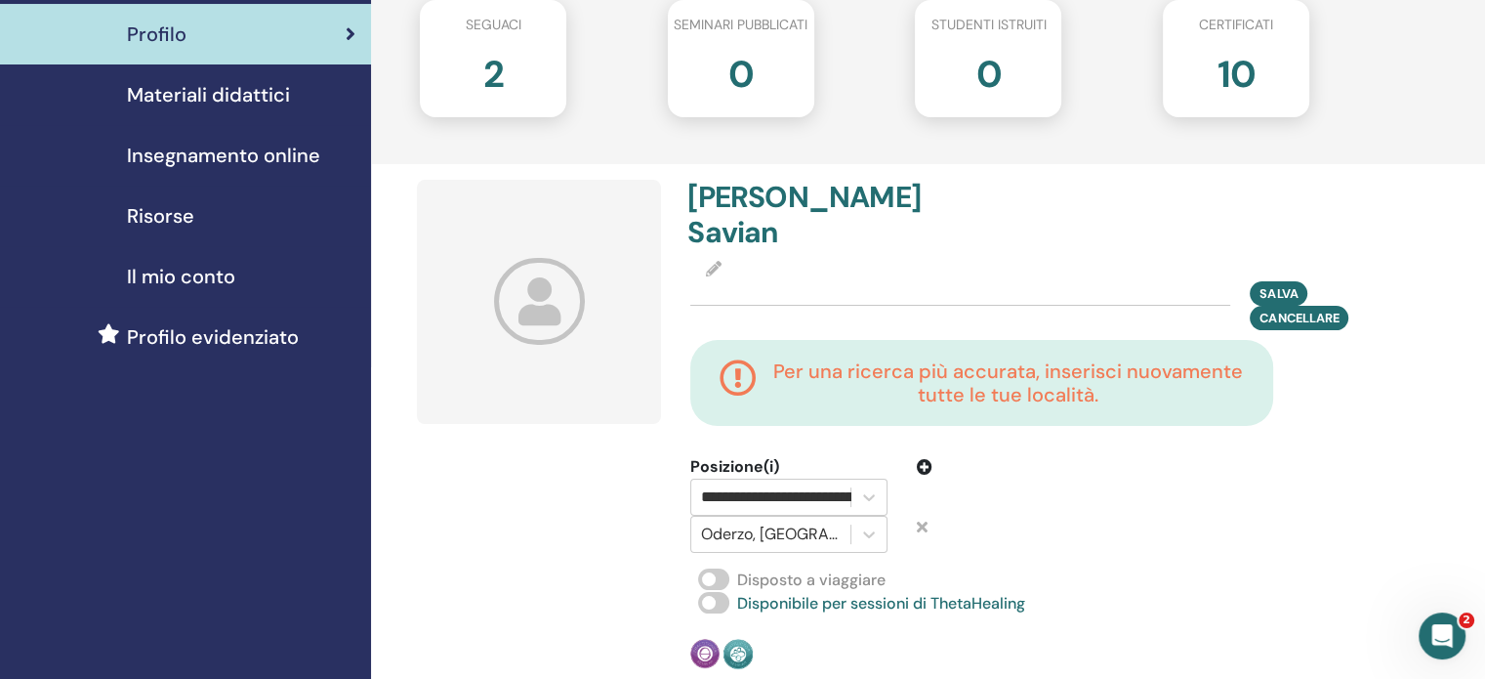
click at [715, 261] on icon at bounding box center [714, 269] width 16 height 16
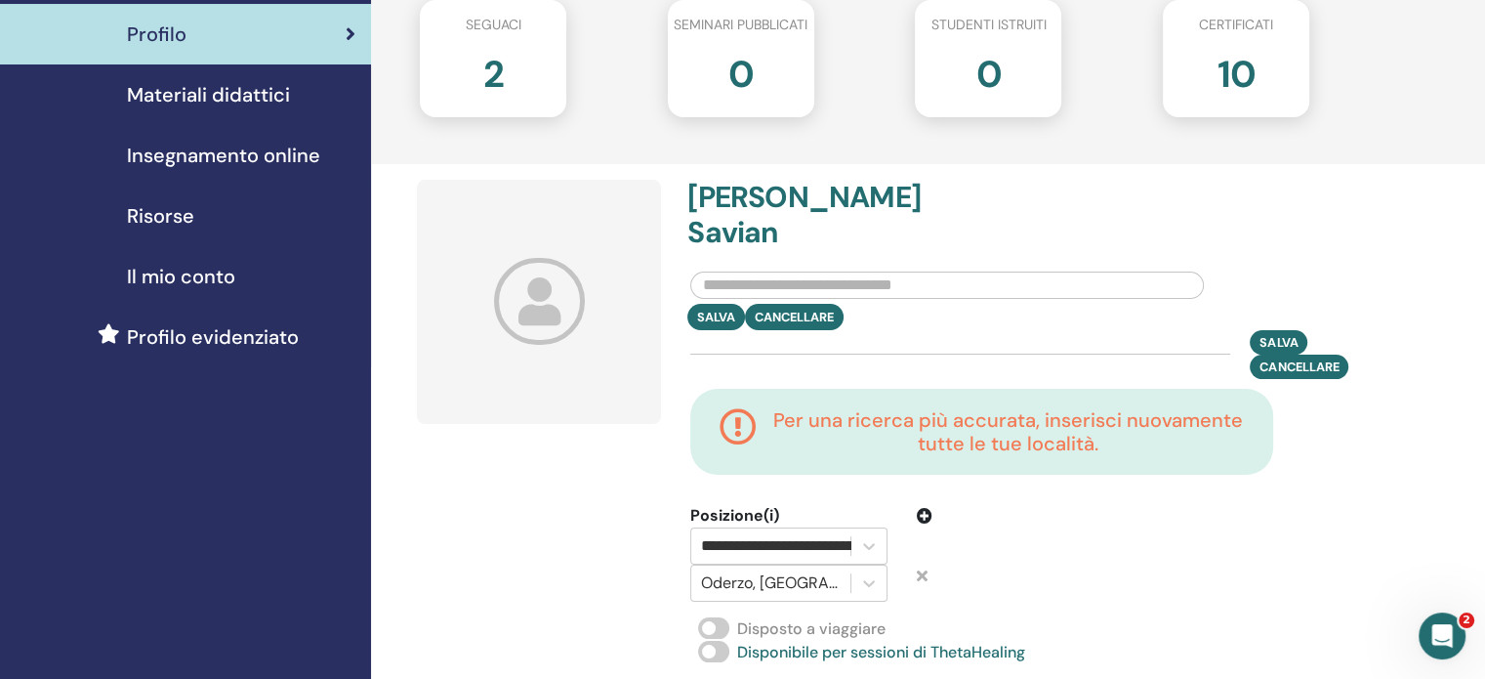
click at [754, 271] on input "text" at bounding box center [947, 284] width 514 height 27
type input "**********"
click at [1280, 333] on font "Salva" at bounding box center [1278, 341] width 38 height 17
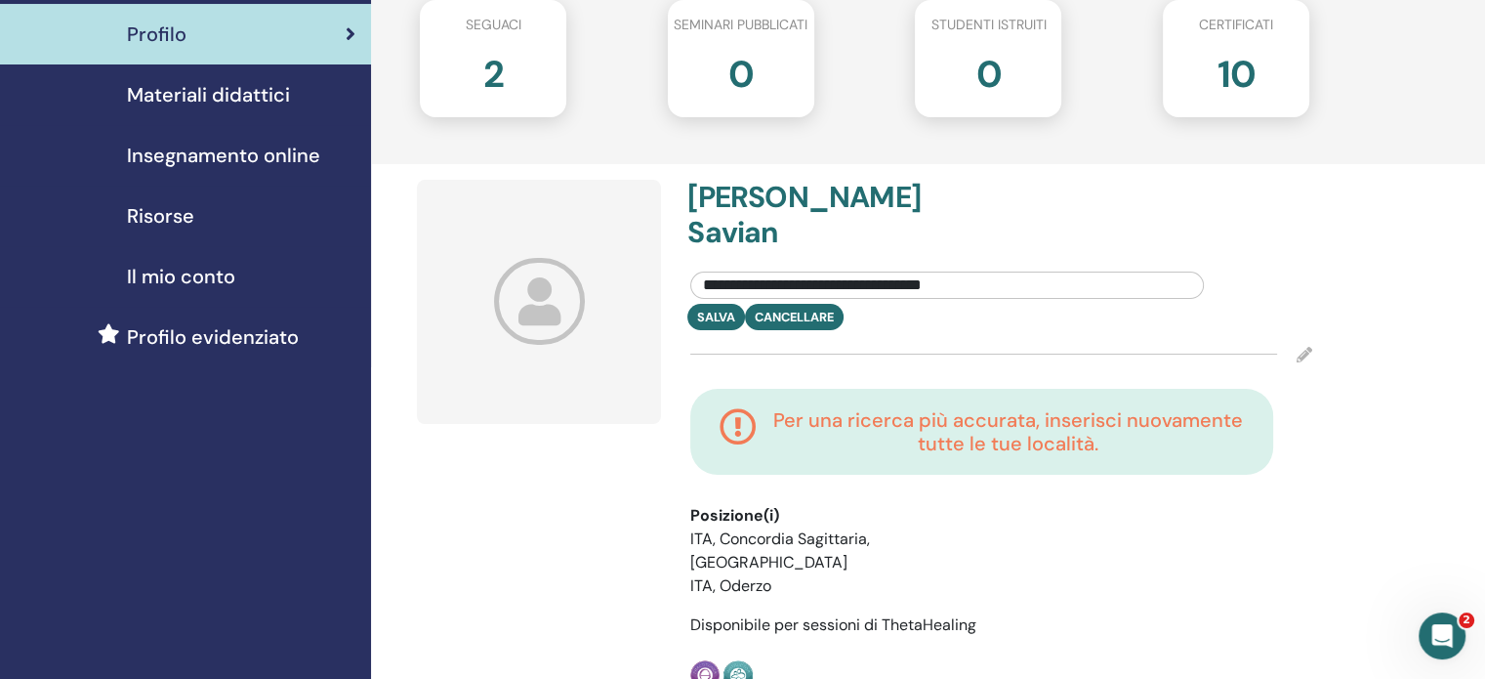
click at [1300, 347] on icon at bounding box center [1305, 355] width 16 height 16
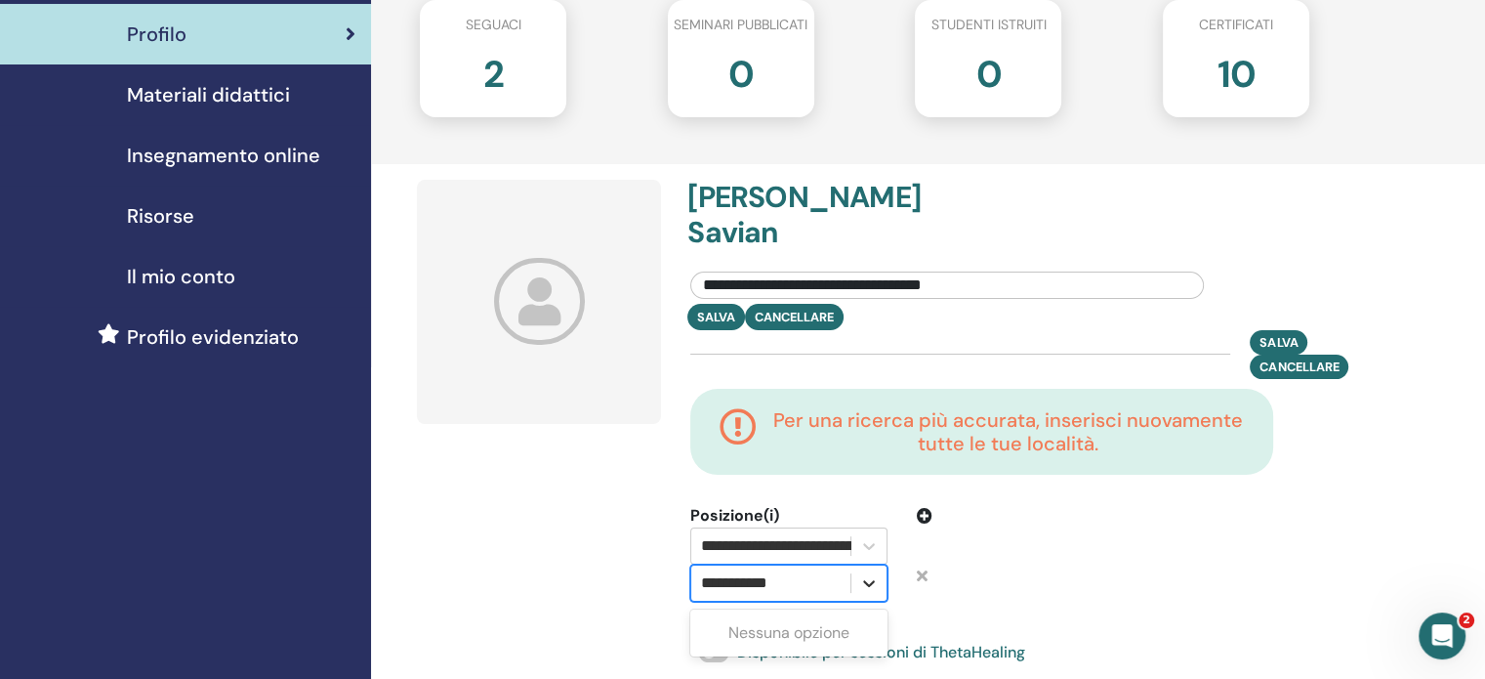
click at [871, 580] on icon at bounding box center [869, 583] width 12 height 7
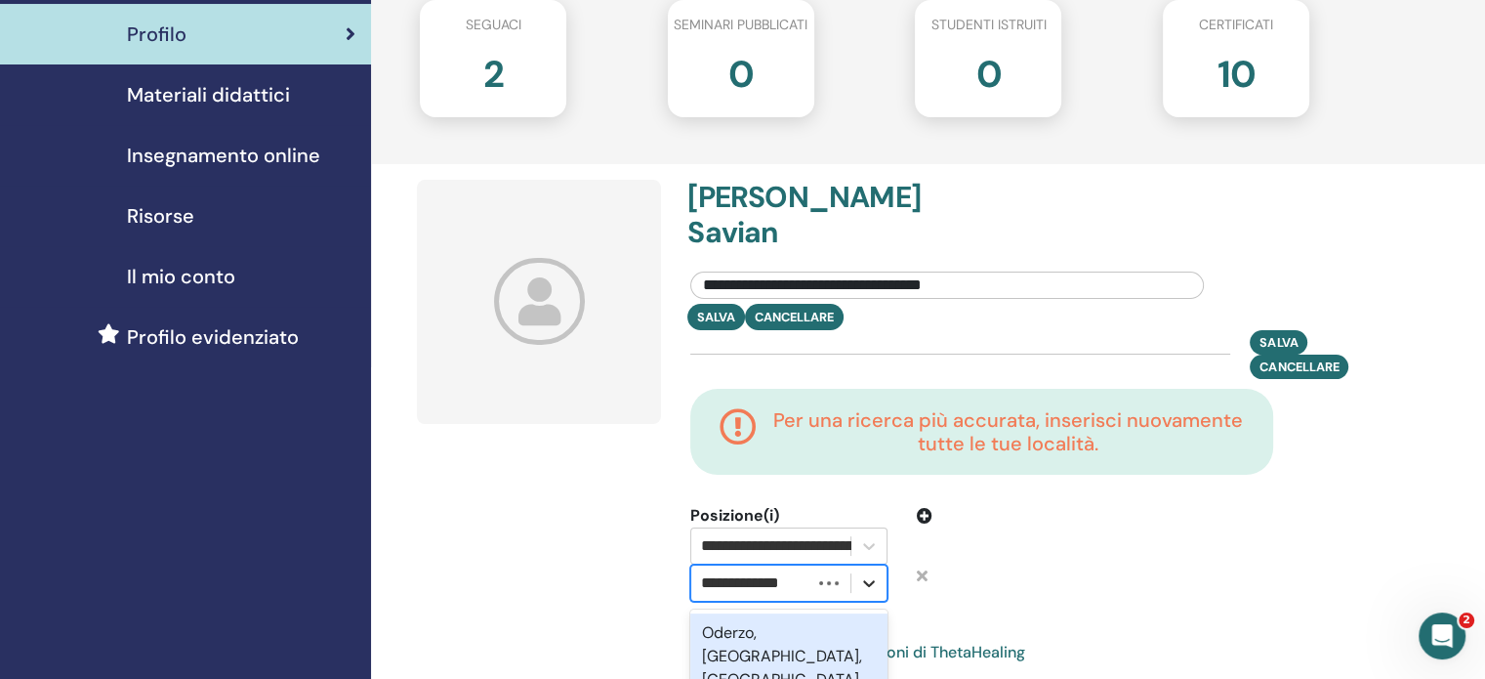
type input "**********"
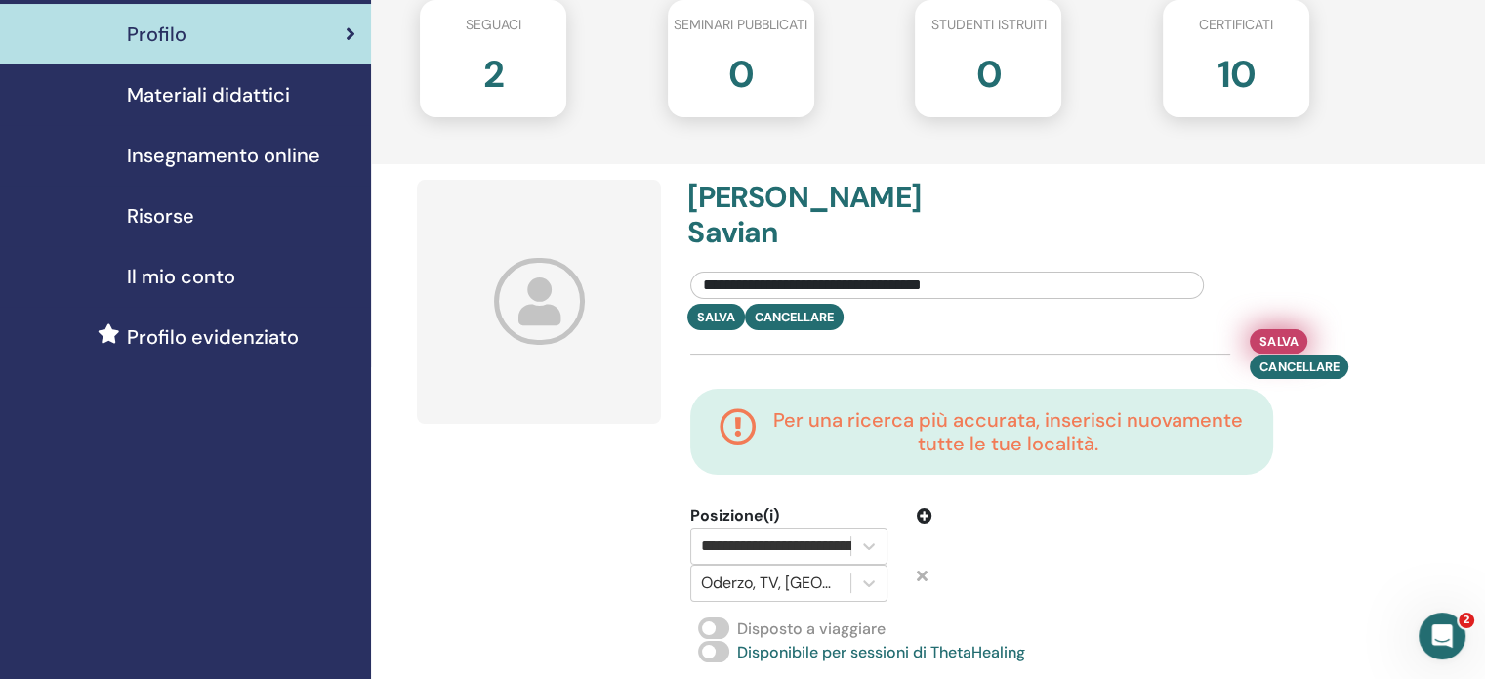
click at [1265, 333] on font "Salva" at bounding box center [1278, 341] width 38 height 17
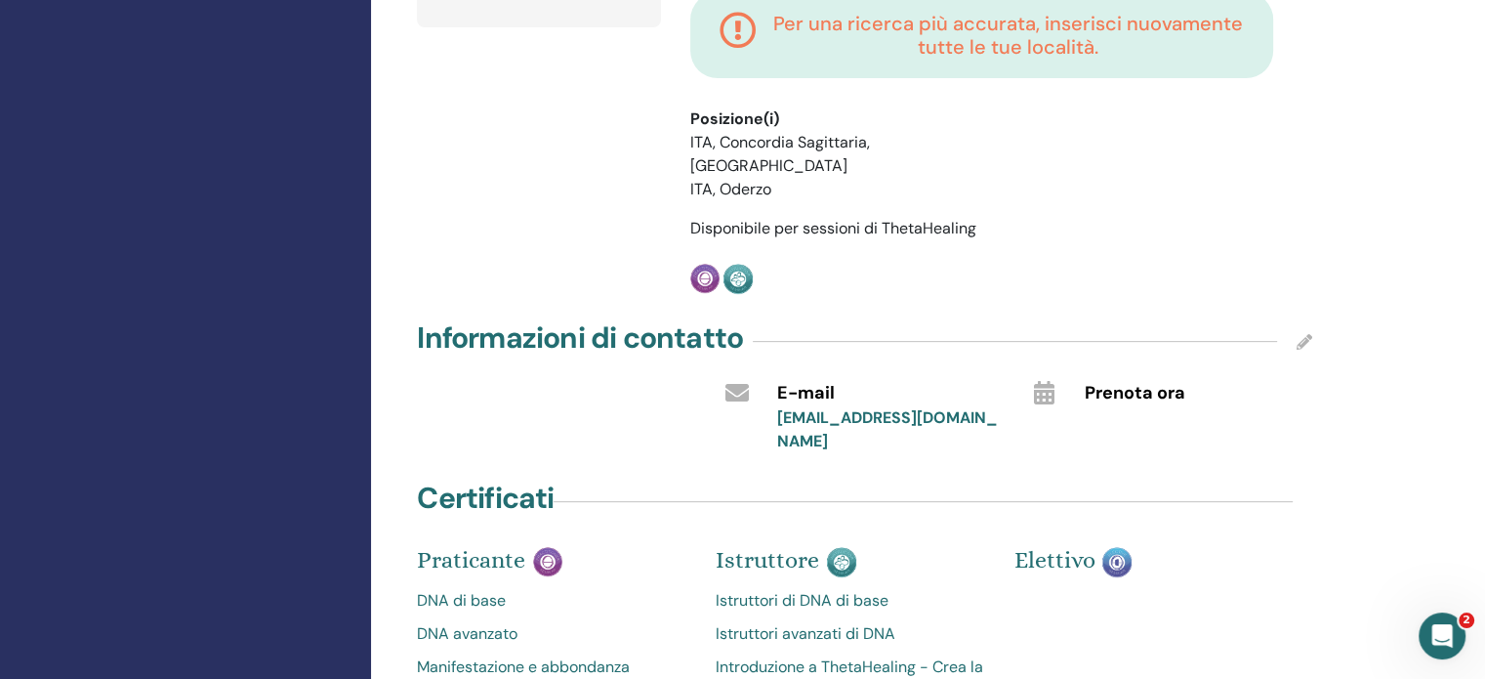
scroll to position [639, 0]
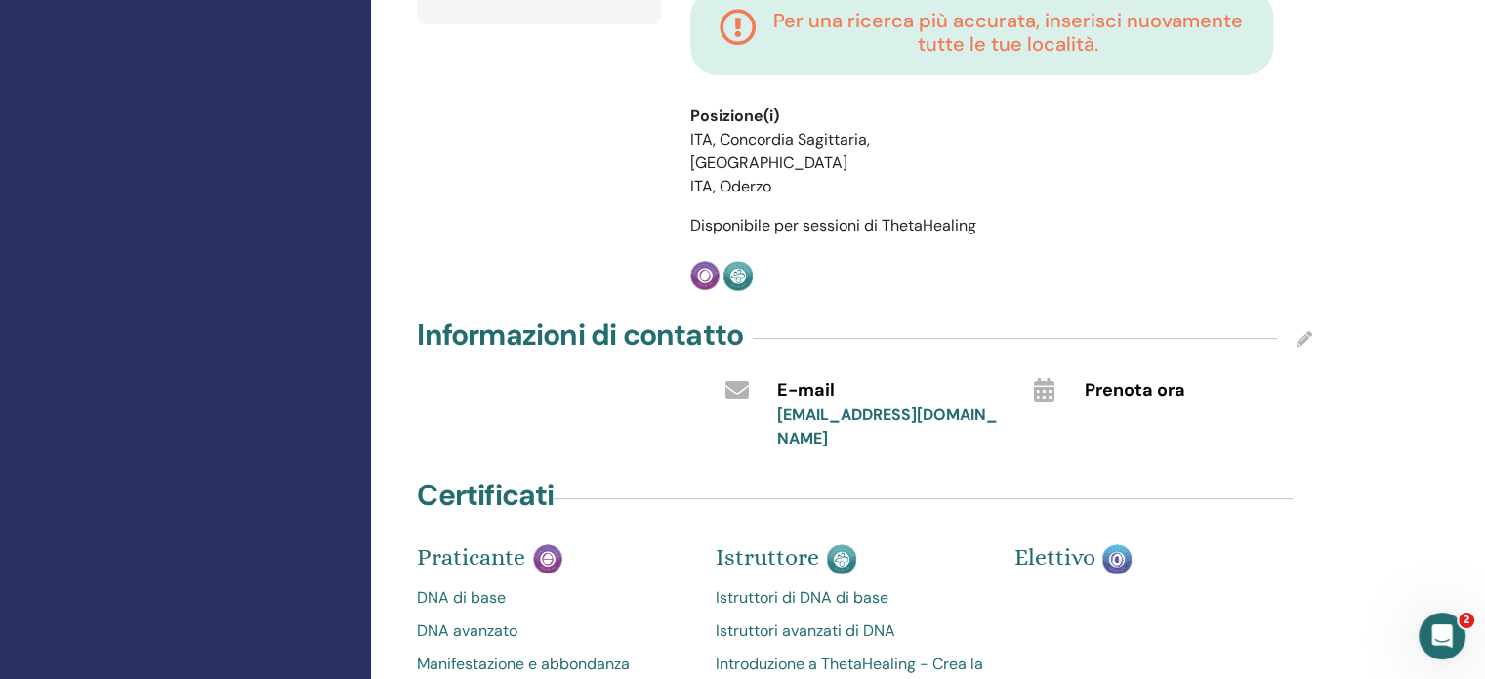
click at [1298, 331] on icon at bounding box center [1305, 339] width 16 height 16
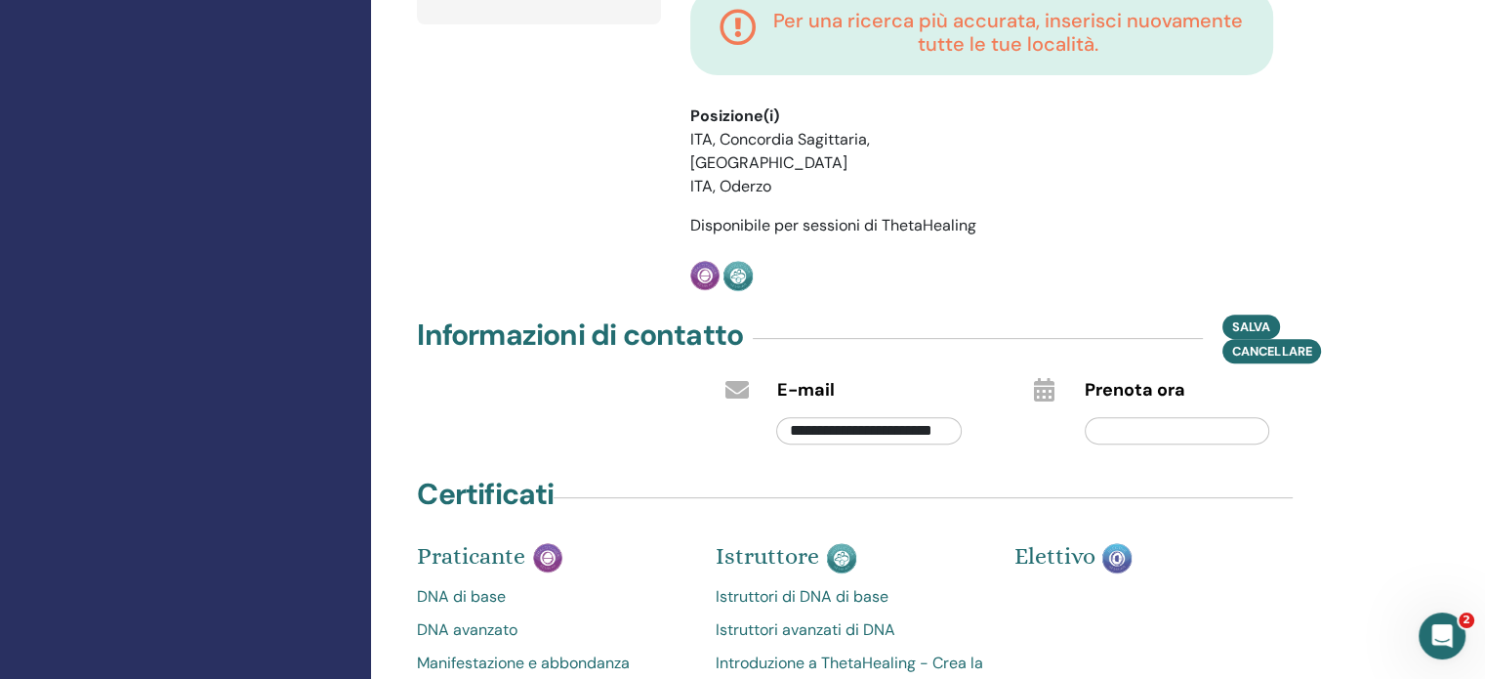
click at [1101, 417] on input "text" at bounding box center [1177, 430] width 185 height 27
click at [1267, 318] on font "Salva" at bounding box center [1251, 326] width 38 height 17
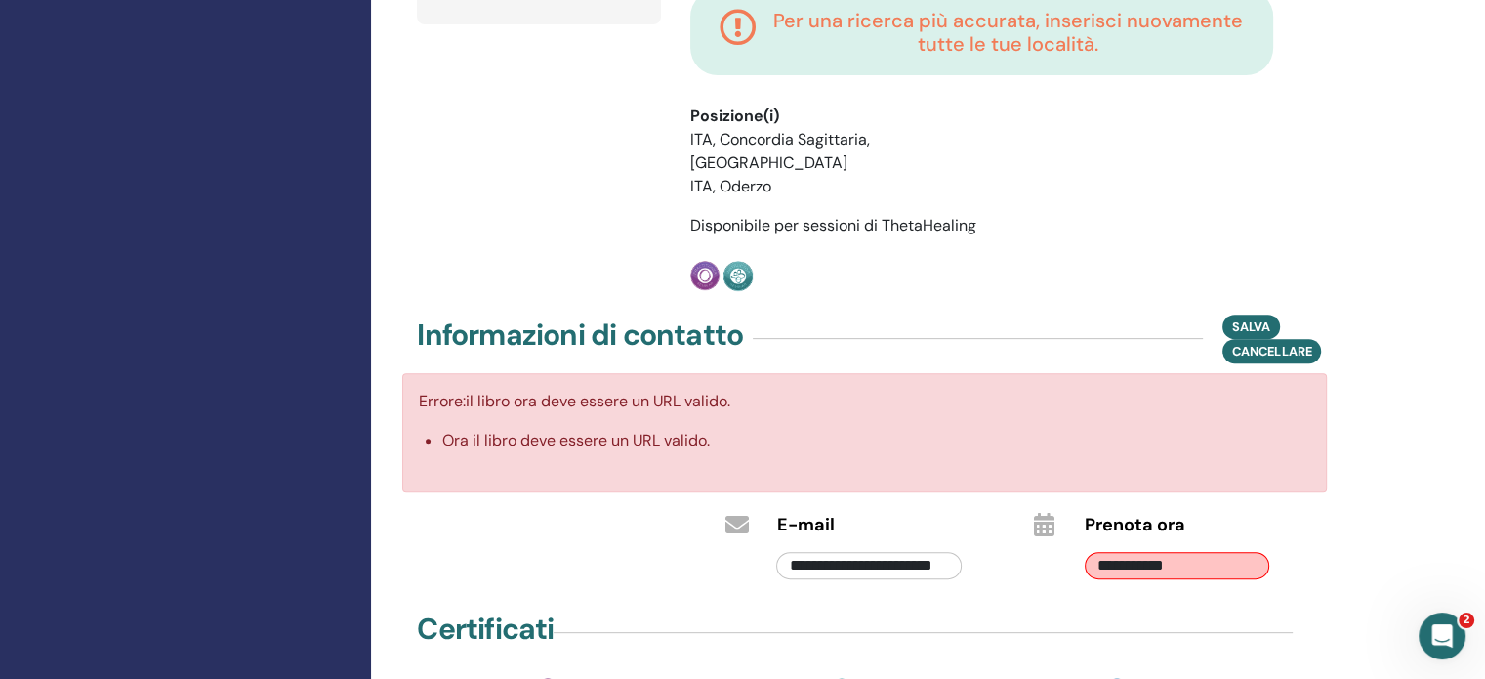
click at [1220, 552] on input "**********" at bounding box center [1177, 565] width 185 height 27
type input "*"
click at [1246, 318] on font "Salva" at bounding box center [1251, 326] width 38 height 17
click at [1242, 552] on input "**********" at bounding box center [1177, 565] width 185 height 27
type input "*"
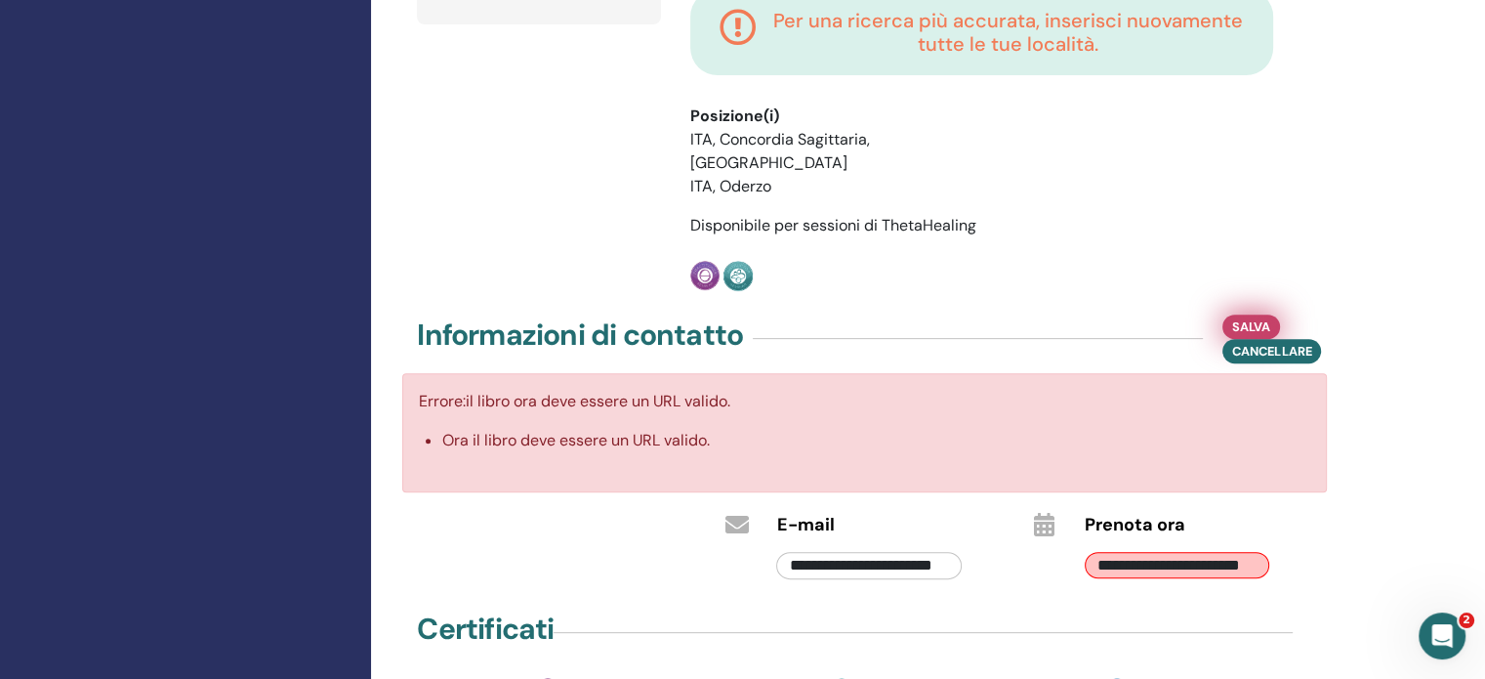
scroll to position [0, 0]
click at [1258, 318] on font "Salva" at bounding box center [1251, 326] width 38 height 17
click at [1263, 552] on input "**********" at bounding box center [1177, 565] width 185 height 27
type input "*"
click at [1257, 318] on font "Salva" at bounding box center [1251, 326] width 38 height 17
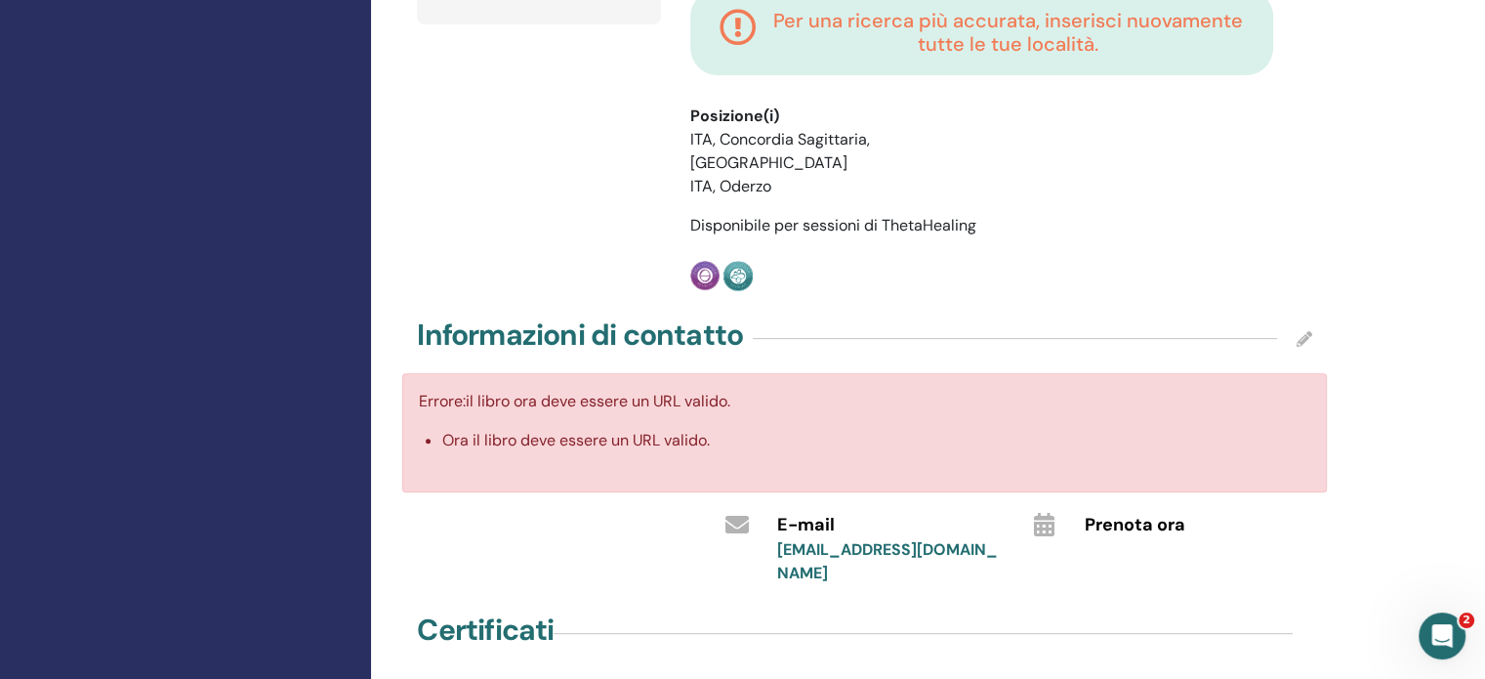
click at [1472, 220] on div "**********" at bounding box center [928, 348] width 1114 height 1850
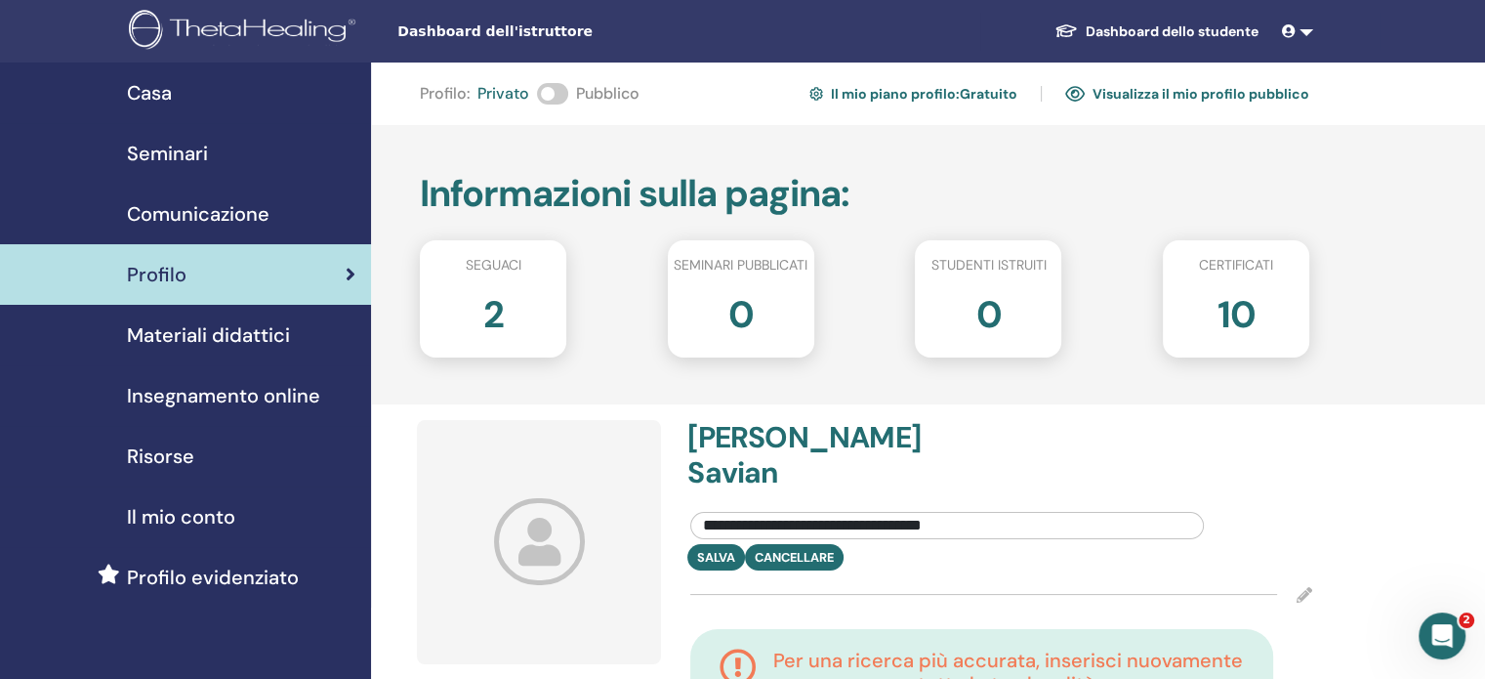
click at [226, 574] on font "Profilo evidenziato" at bounding box center [213, 576] width 172 height 25
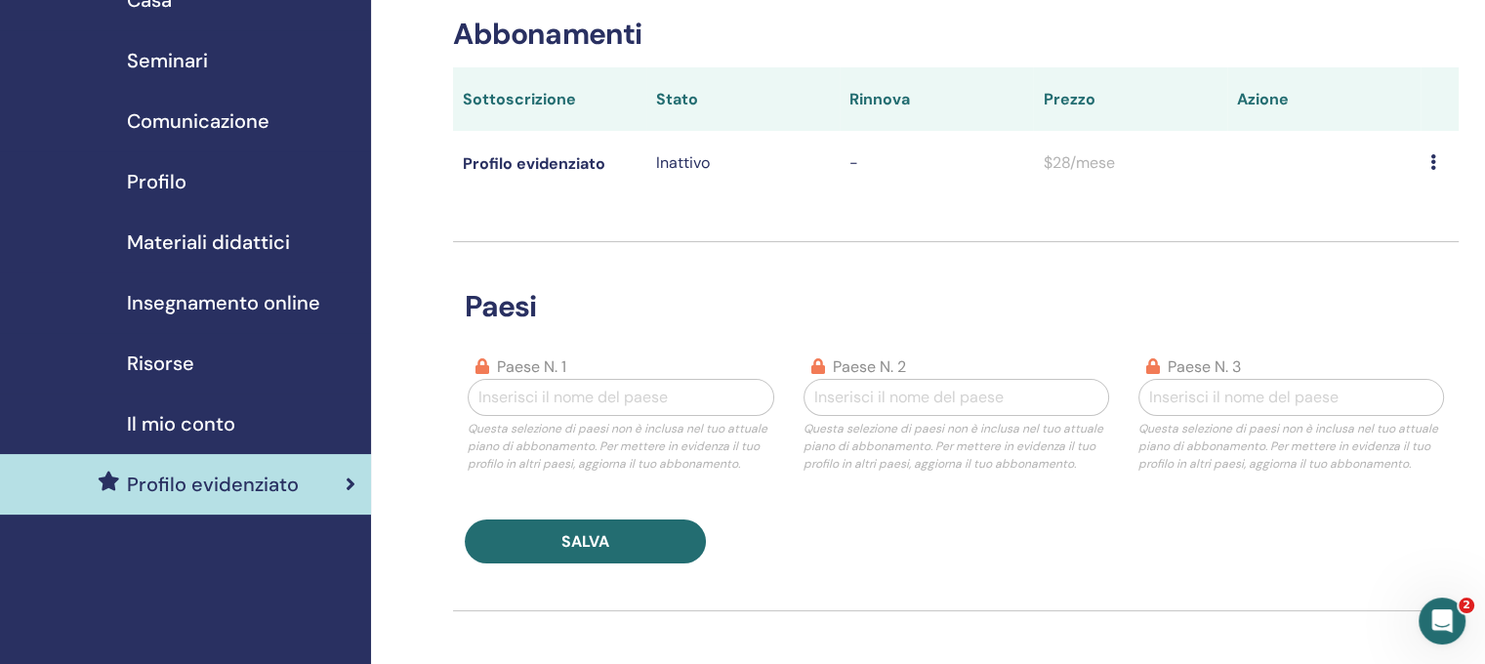
scroll to position [112, 0]
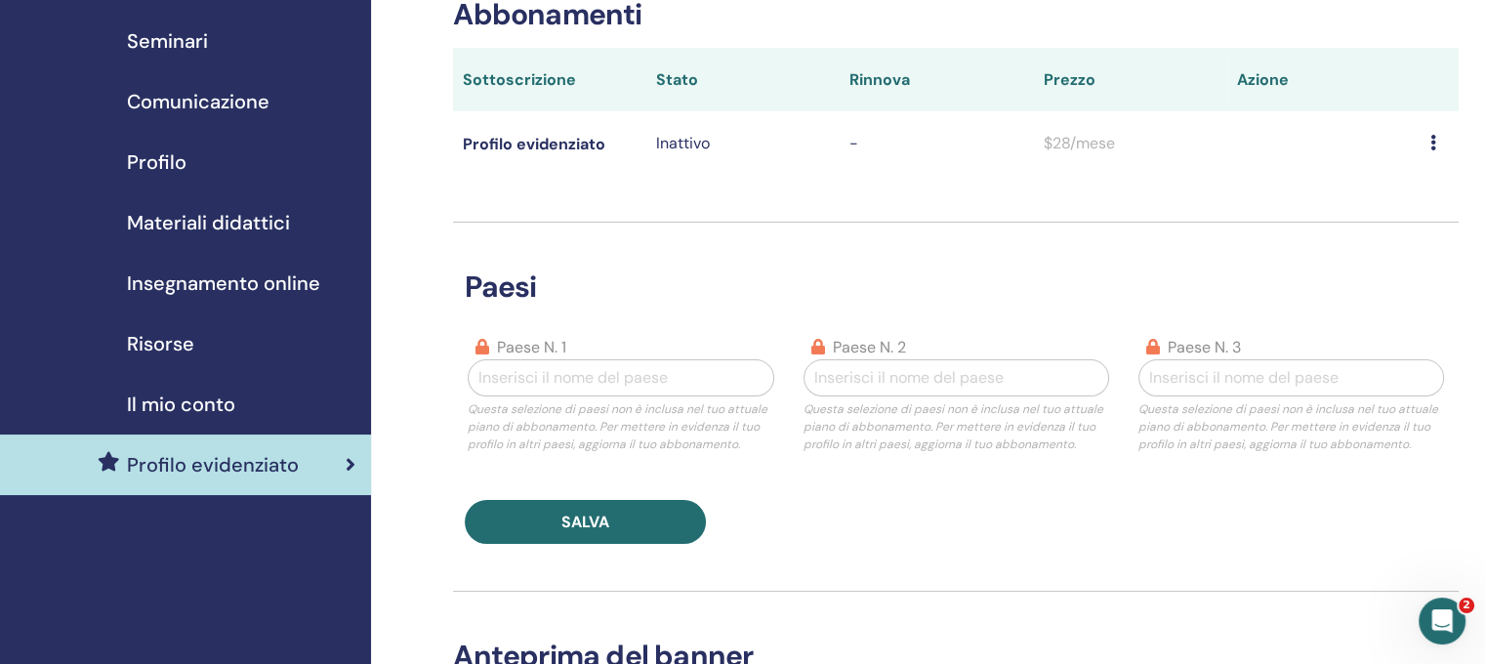
click at [164, 216] on font "Materiali didattici" at bounding box center [208, 222] width 163 height 25
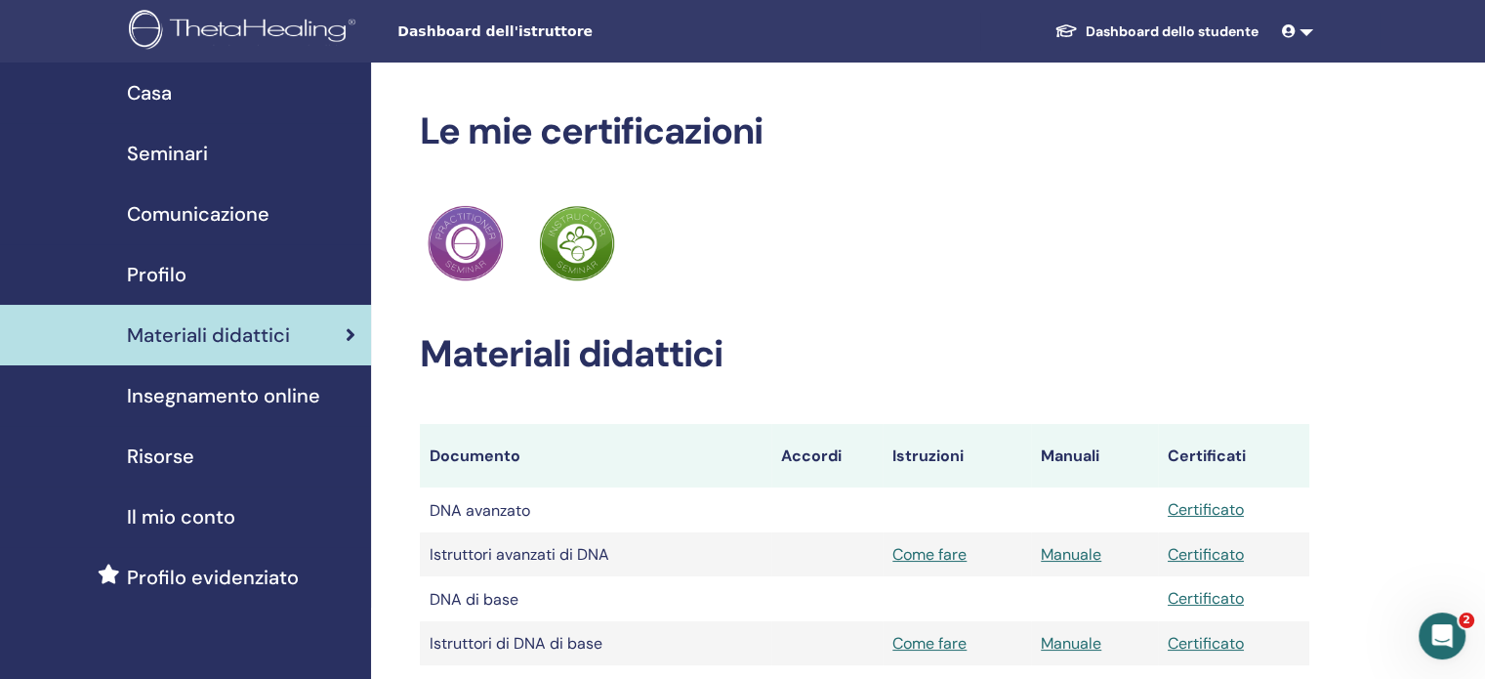
click at [237, 209] on font "Comunicazione" at bounding box center [198, 213] width 143 height 25
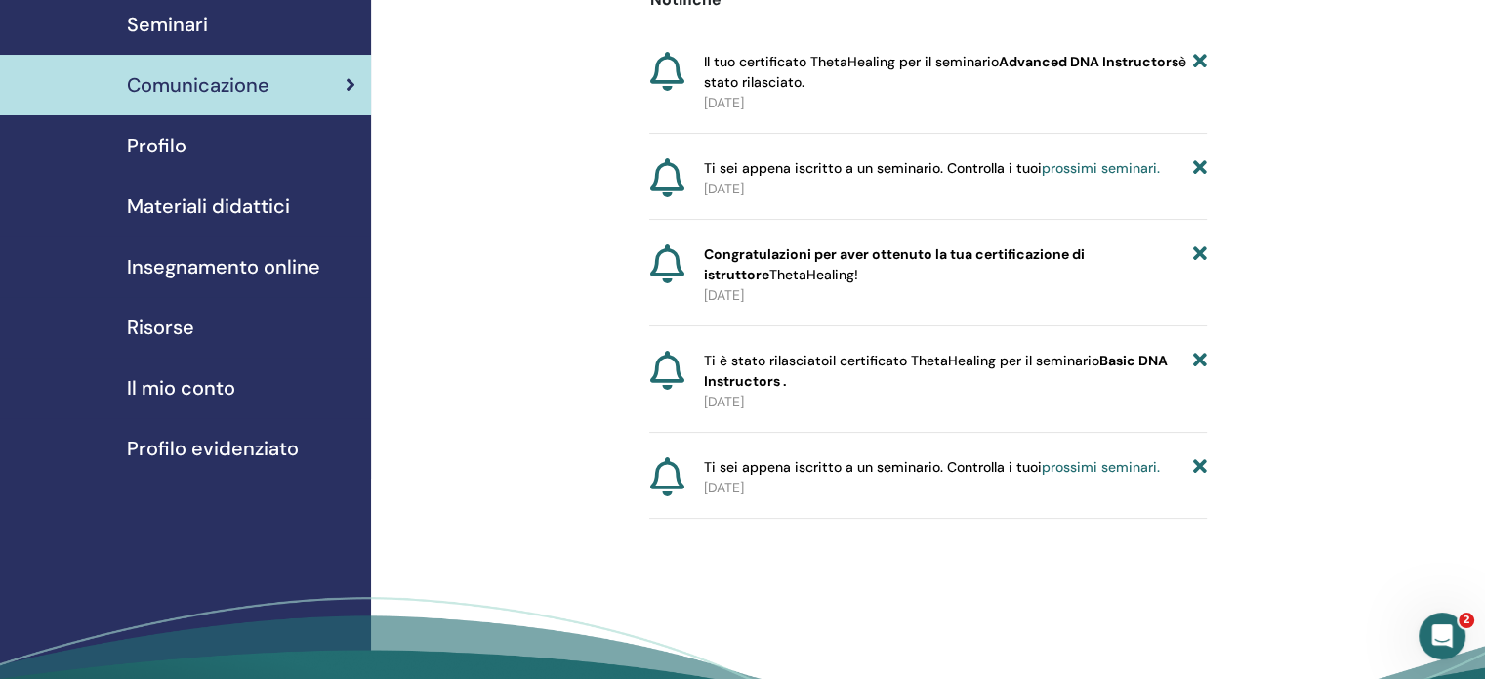
scroll to position [125, 0]
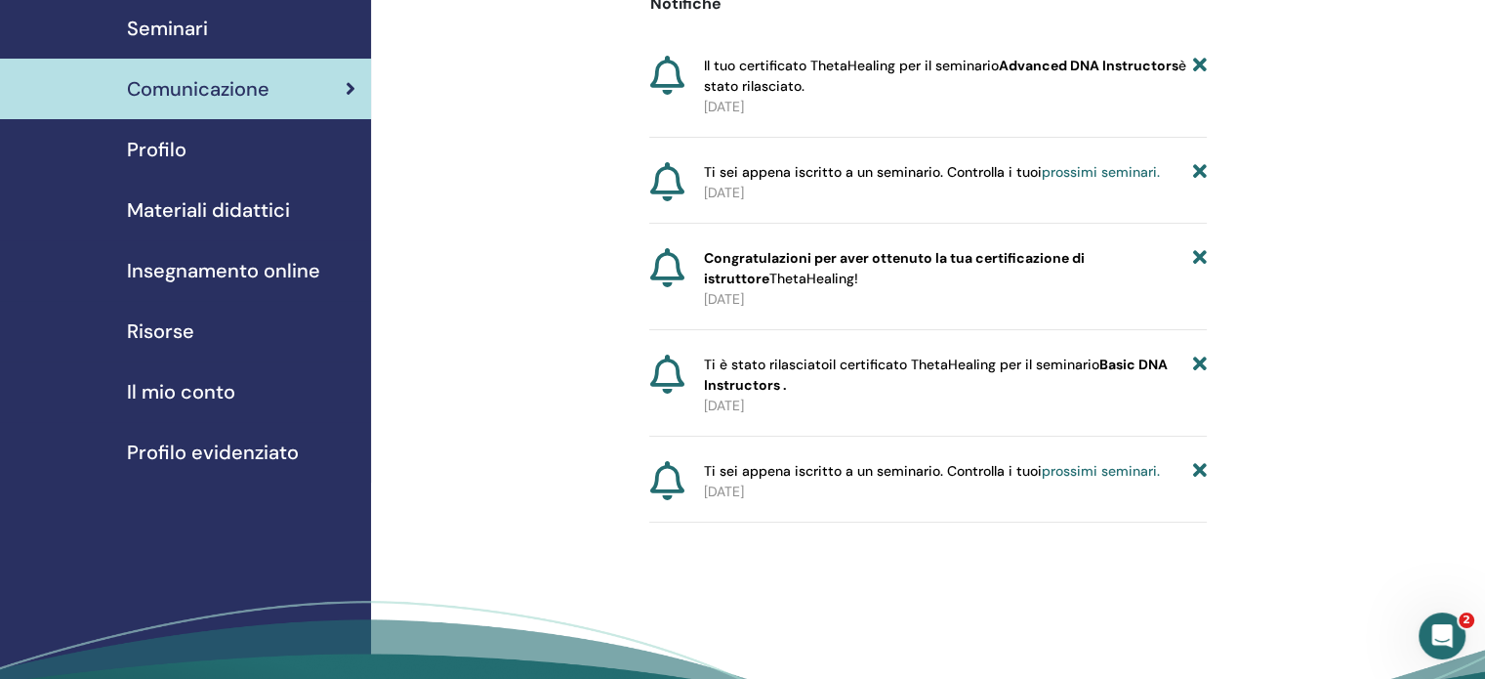
click at [212, 386] on font "Il mio conto" at bounding box center [181, 391] width 108 height 25
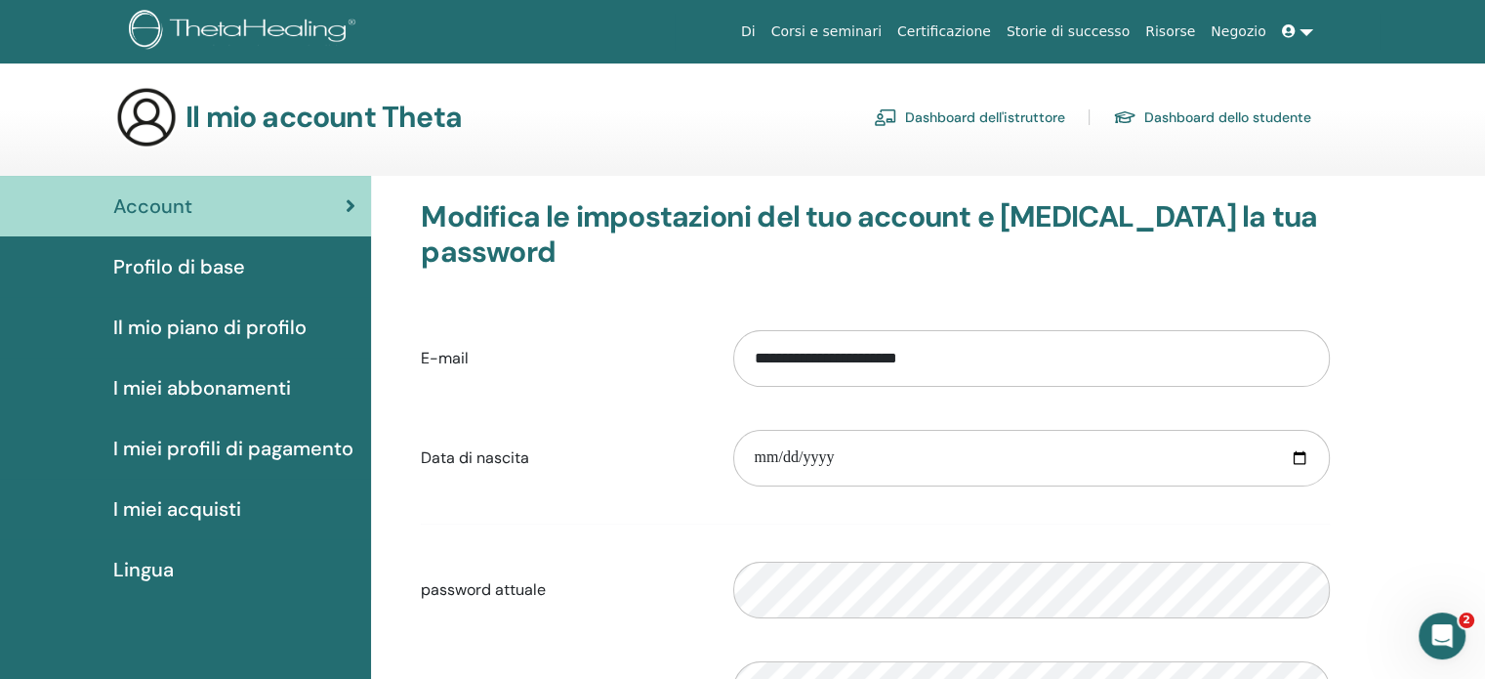
click at [266, 324] on font "Il mio piano di profilo" at bounding box center [209, 326] width 193 height 25
